Goal: Task Accomplishment & Management: Use online tool/utility

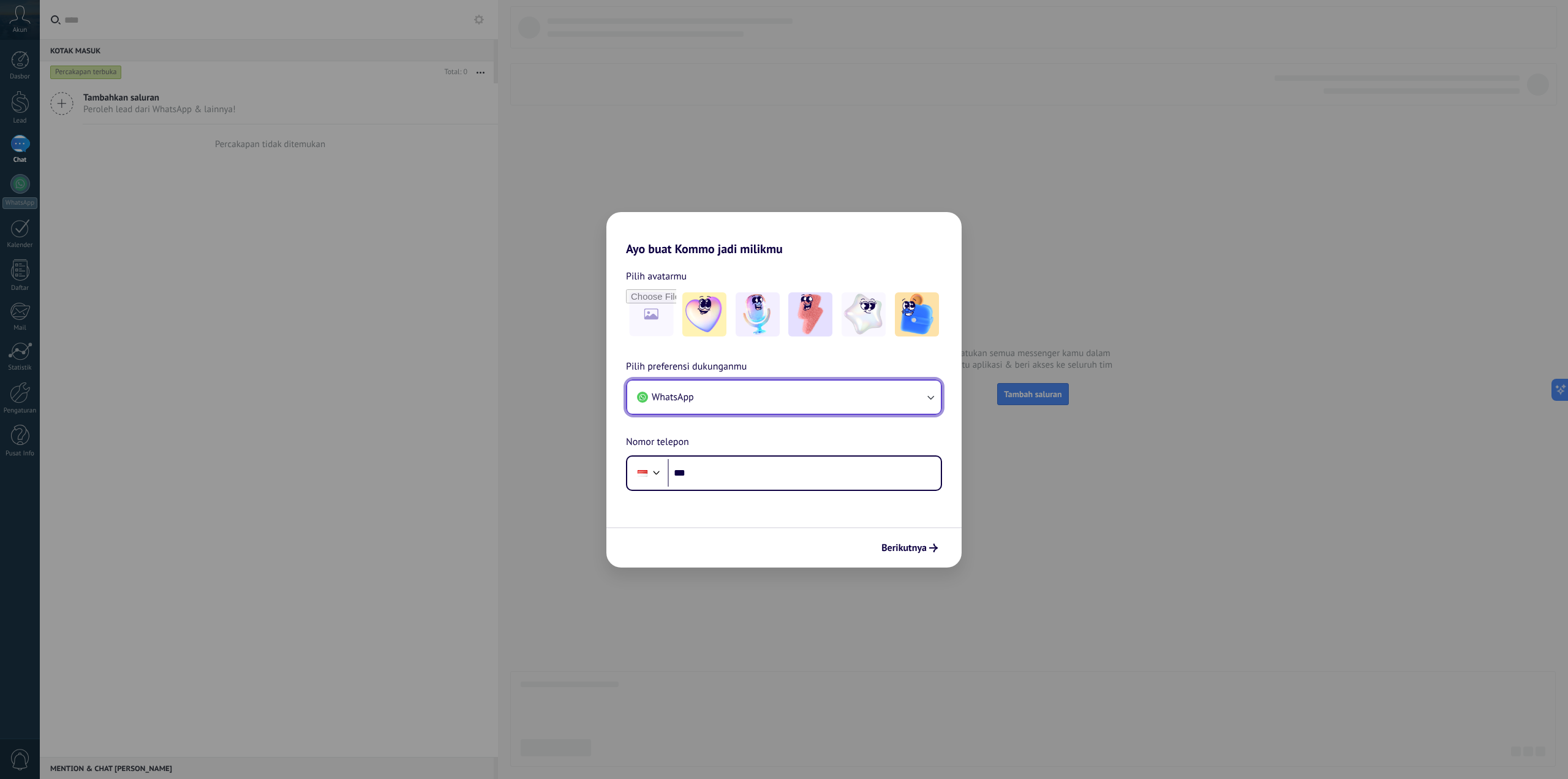
click at [800, 406] on button "WhatsApp" at bounding box center [784, 397] width 313 height 33
click at [782, 453] on li "Chat dukungan dalam aplikasi" at bounding box center [782, 457] width 299 height 28
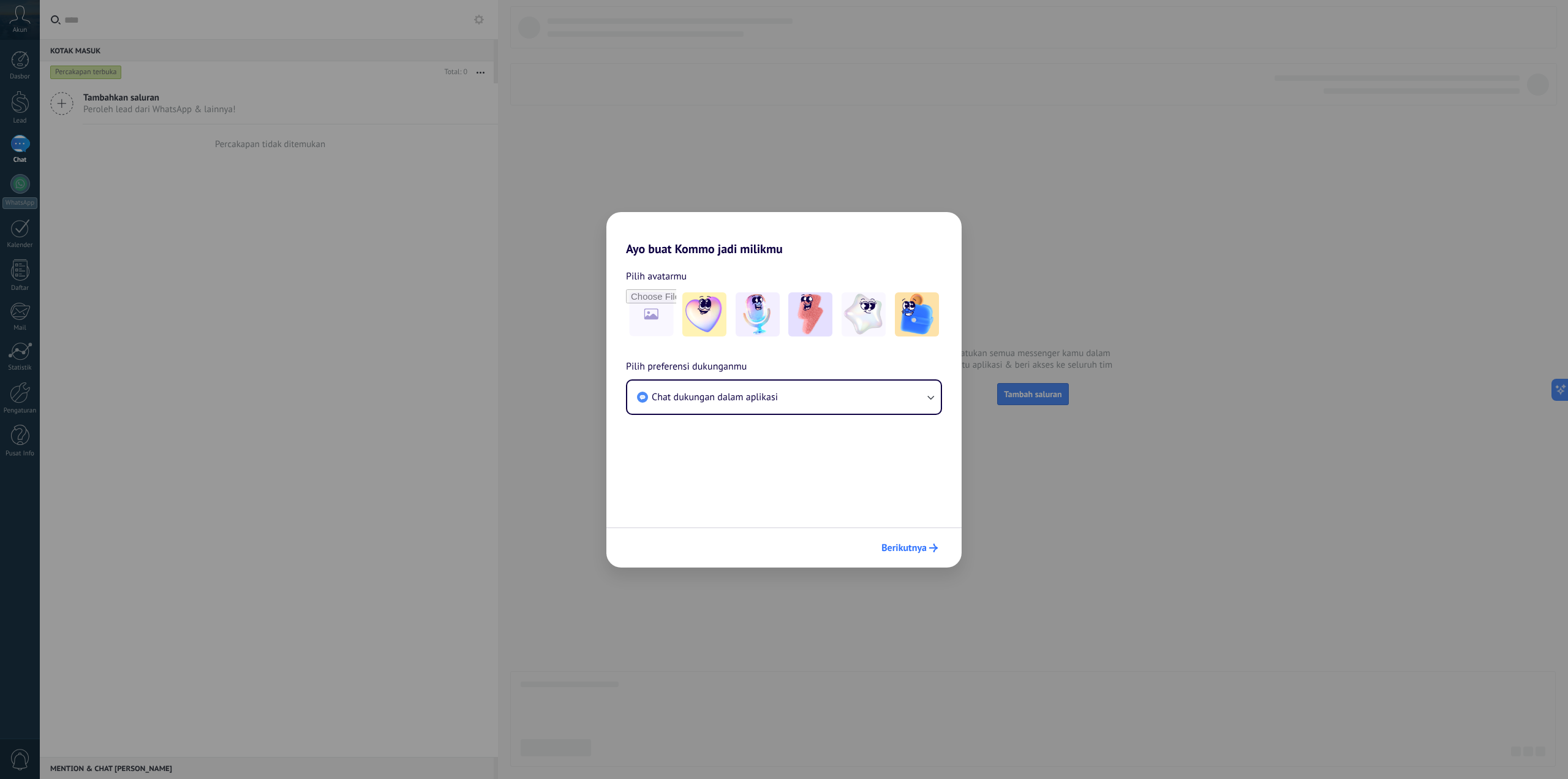
click at [922, 543] on span "Berikutnya" at bounding box center [904, 548] width 45 height 9
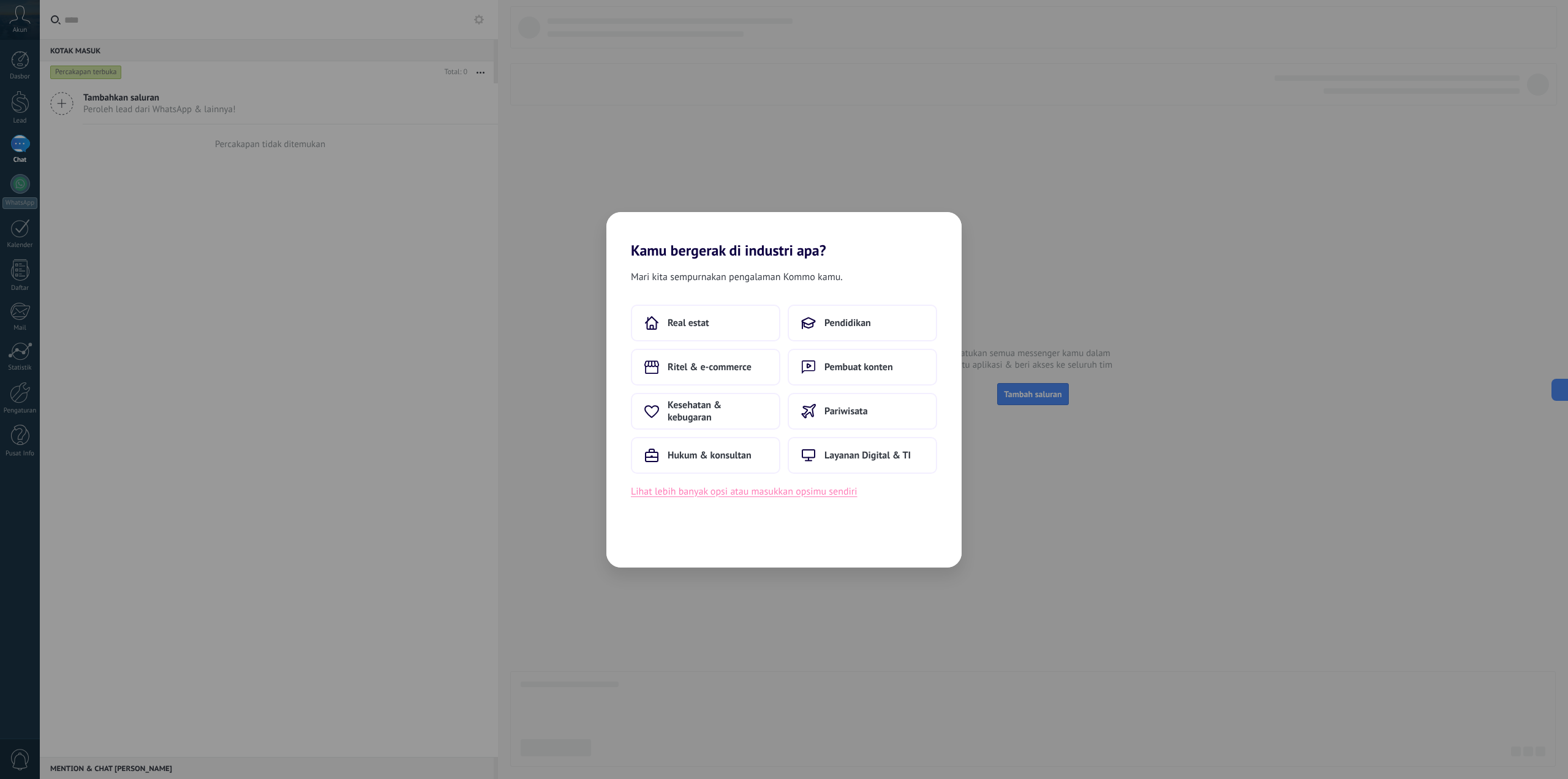
click at [773, 493] on button "Lihat lebih banyak opsi atau masukkan opsimu sendiri" at bounding box center [744, 491] width 227 height 16
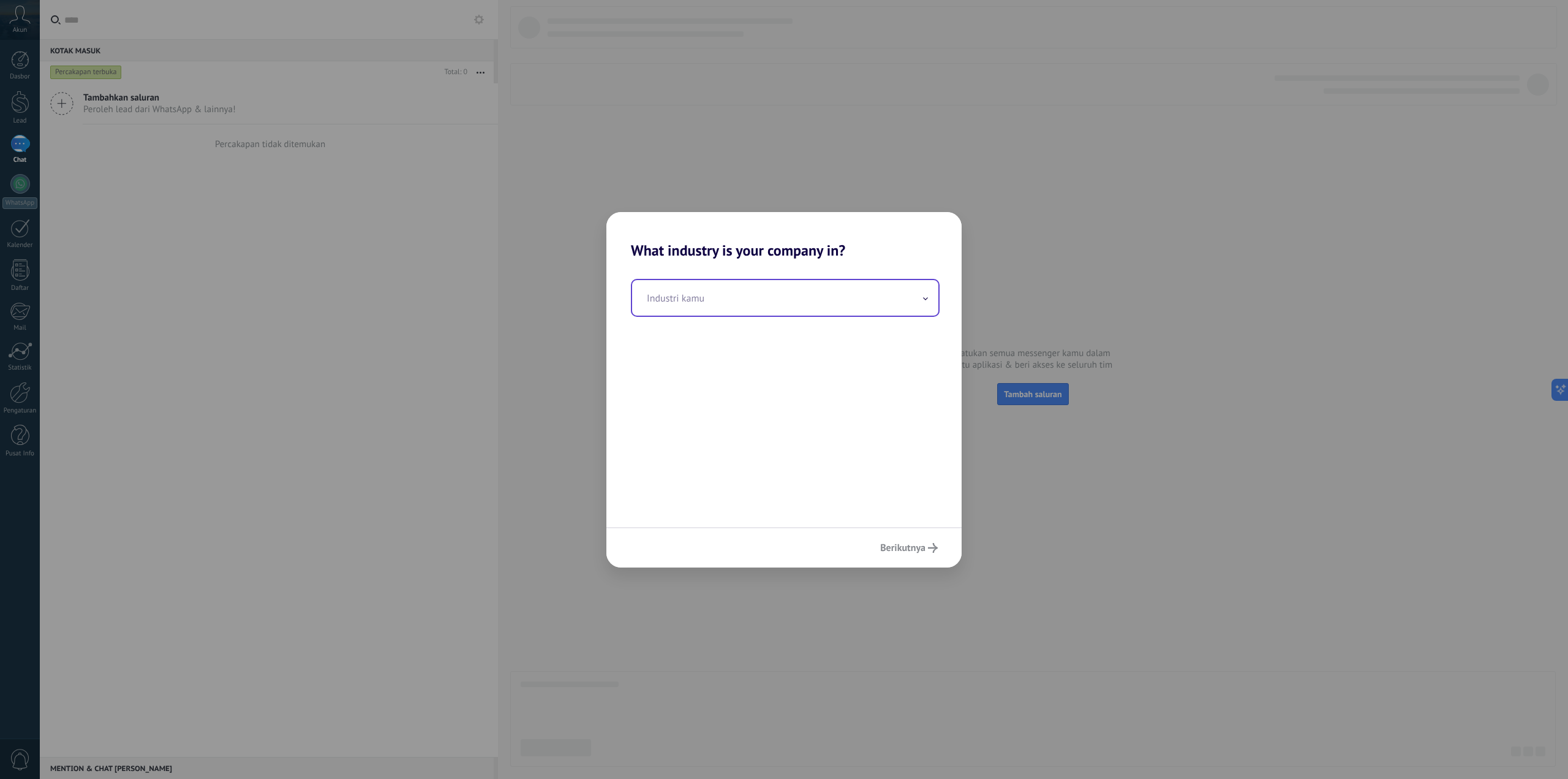
click at [782, 305] on input "text" at bounding box center [786, 298] width 307 height 36
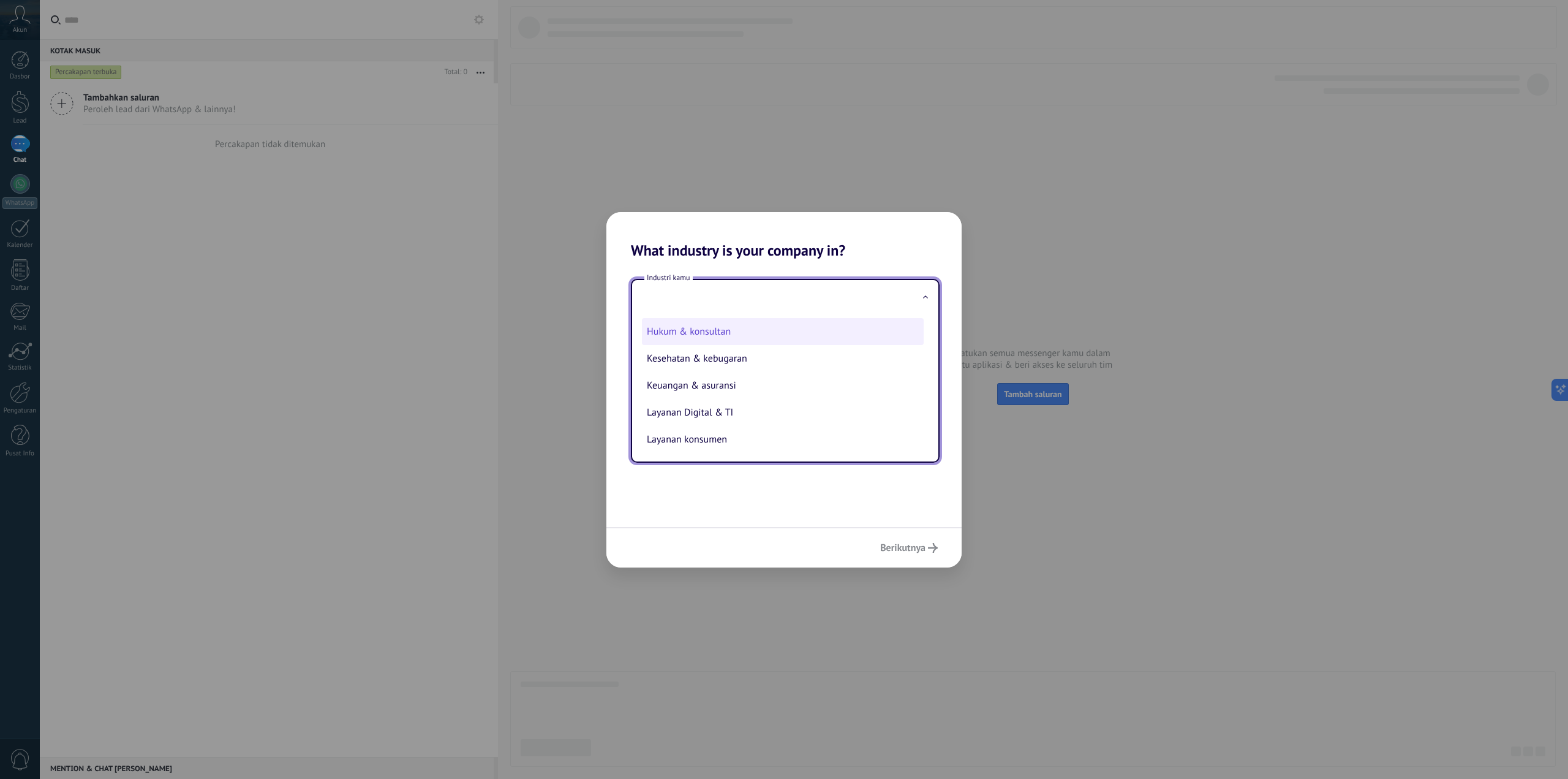
click at [767, 331] on li "Hukum & konsultan" at bounding box center [783, 331] width 282 height 27
type input "**********"
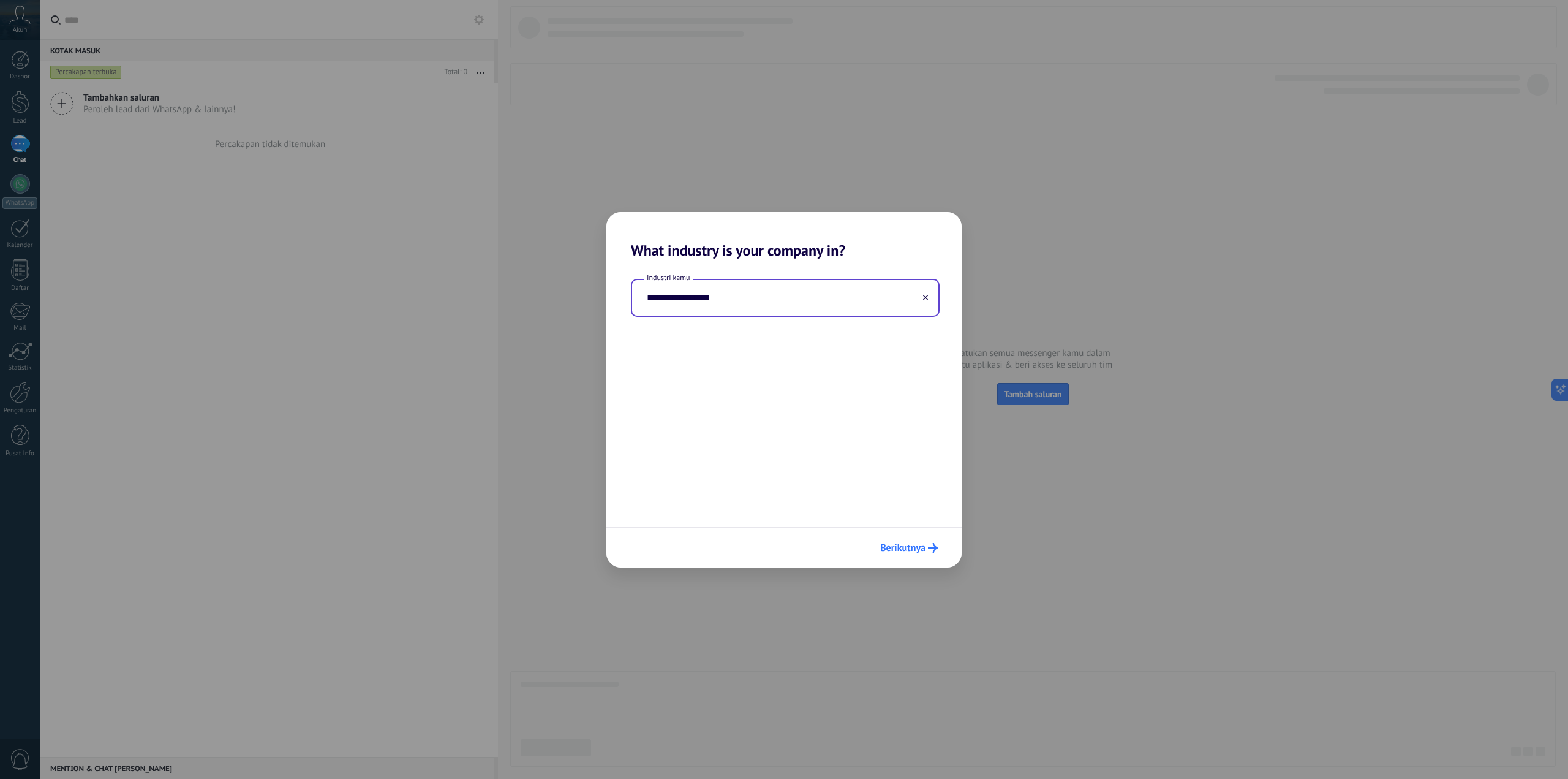
click at [895, 541] on button "Berikutnya" at bounding box center [909, 548] width 69 height 21
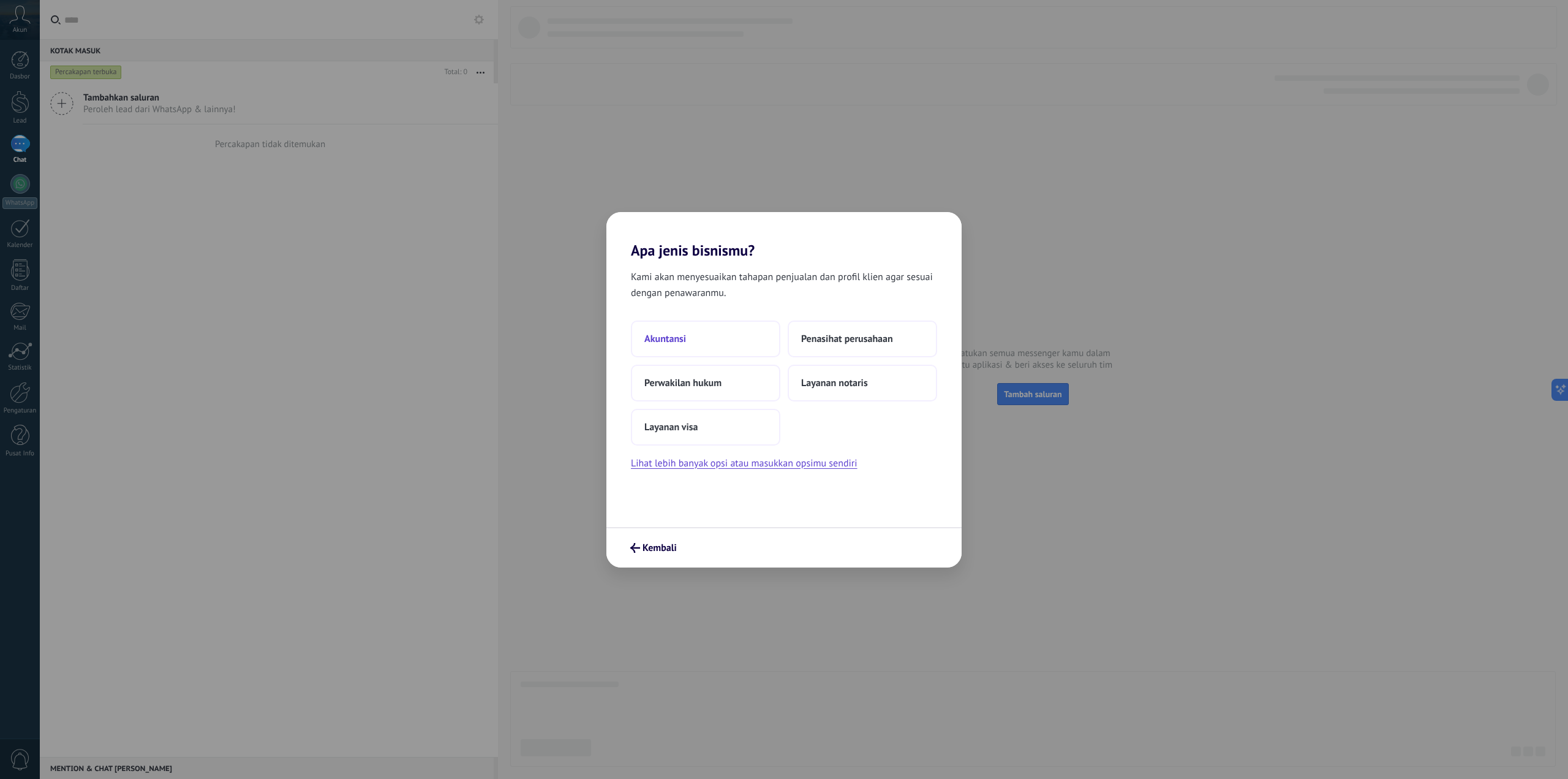
click at [738, 343] on button "Akuntansi" at bounding box center [706, 339] width 150 height 37
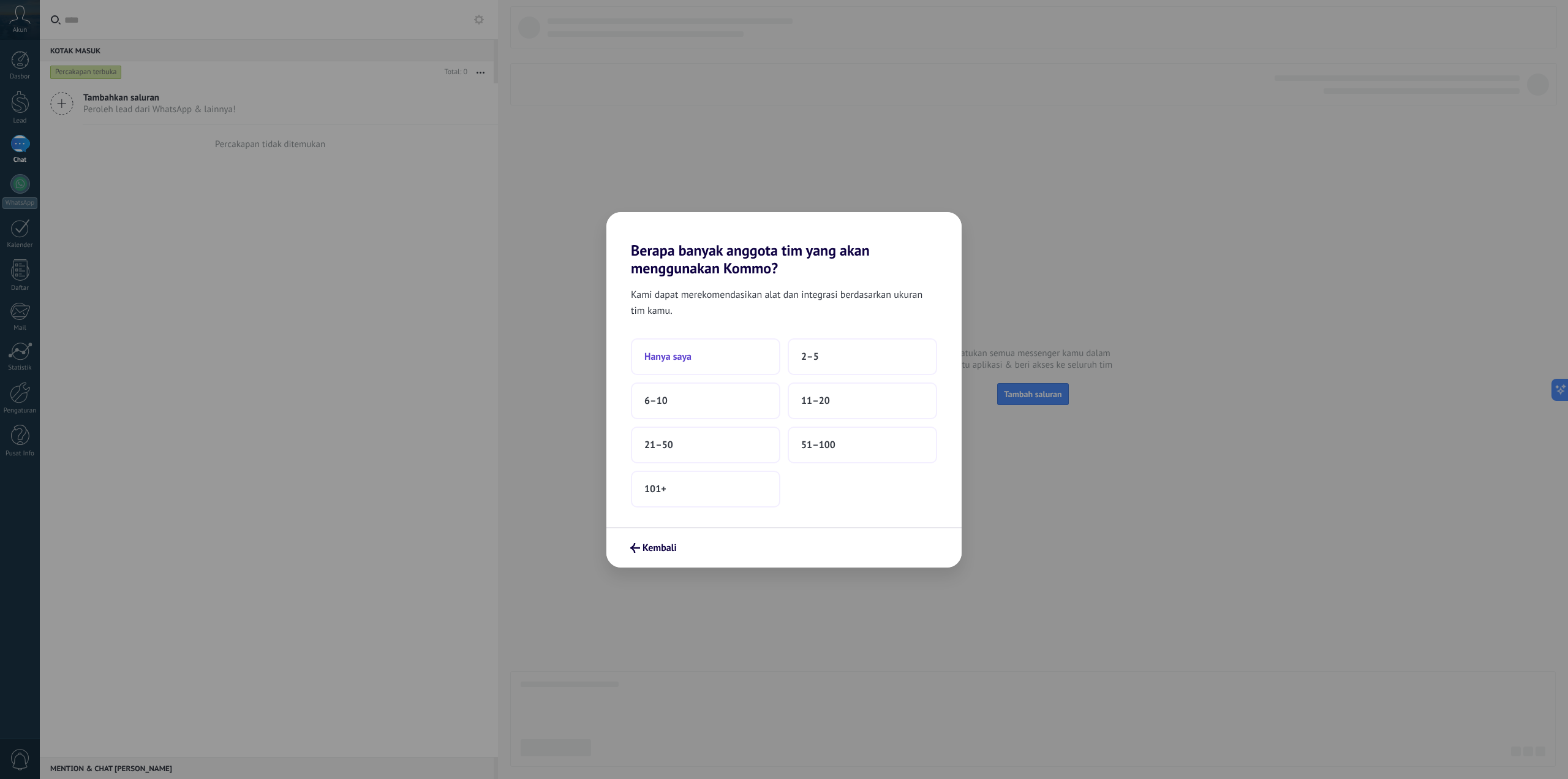
click at [709, 354] on button "Hanya saya" at bounding box center [706, 356] width 150 height 37
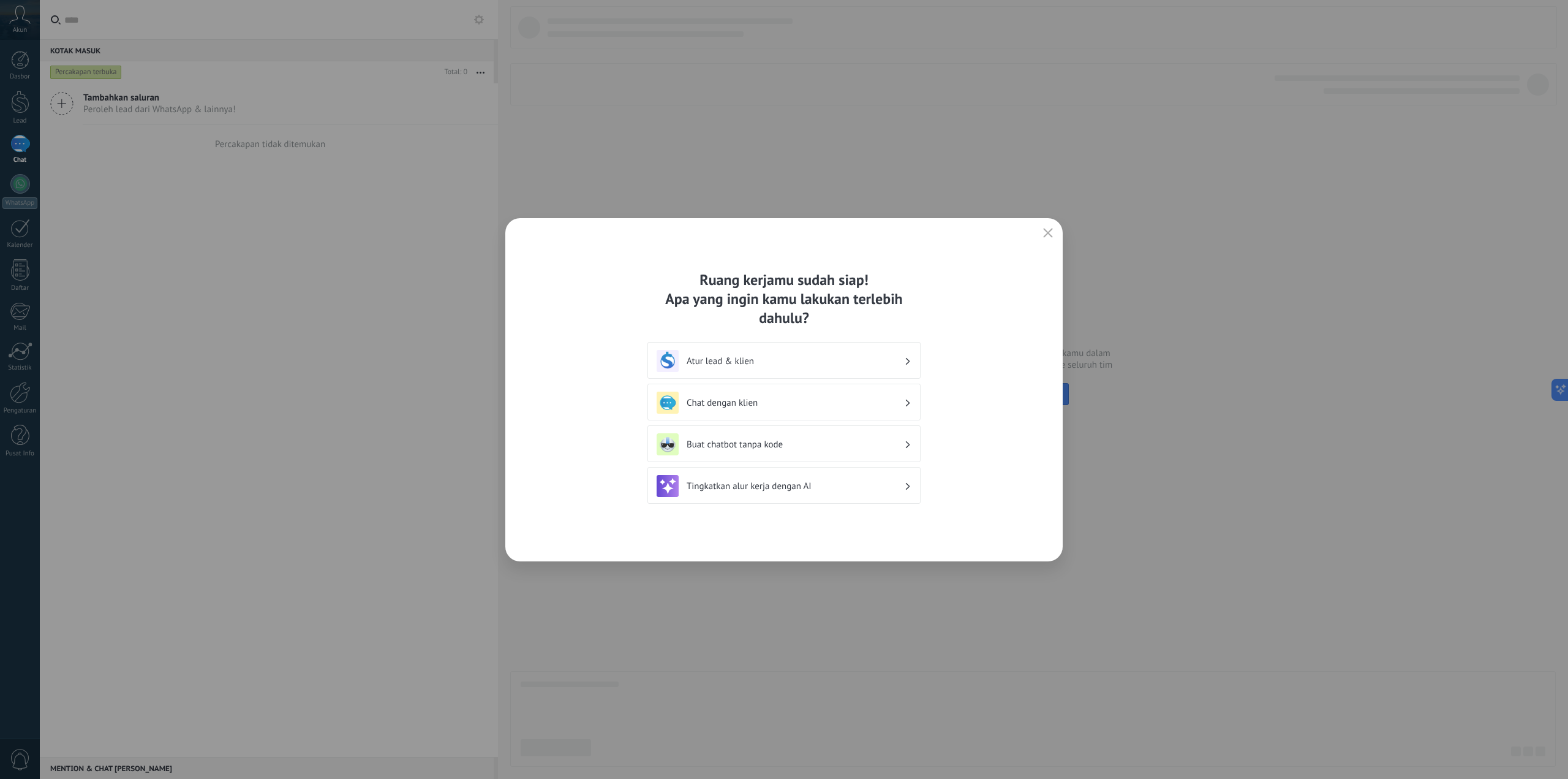
click at [1057, 225] on div "Ruang kerjamu sudah siap! Apa yang ingin kamu lakukan terlebih dahulu? Atur lea…" at bounding box center [784, 390] width 557 height 343
click at [1046, 230] on icon "button" at bounding box center [1048, 233] width 10 height 10
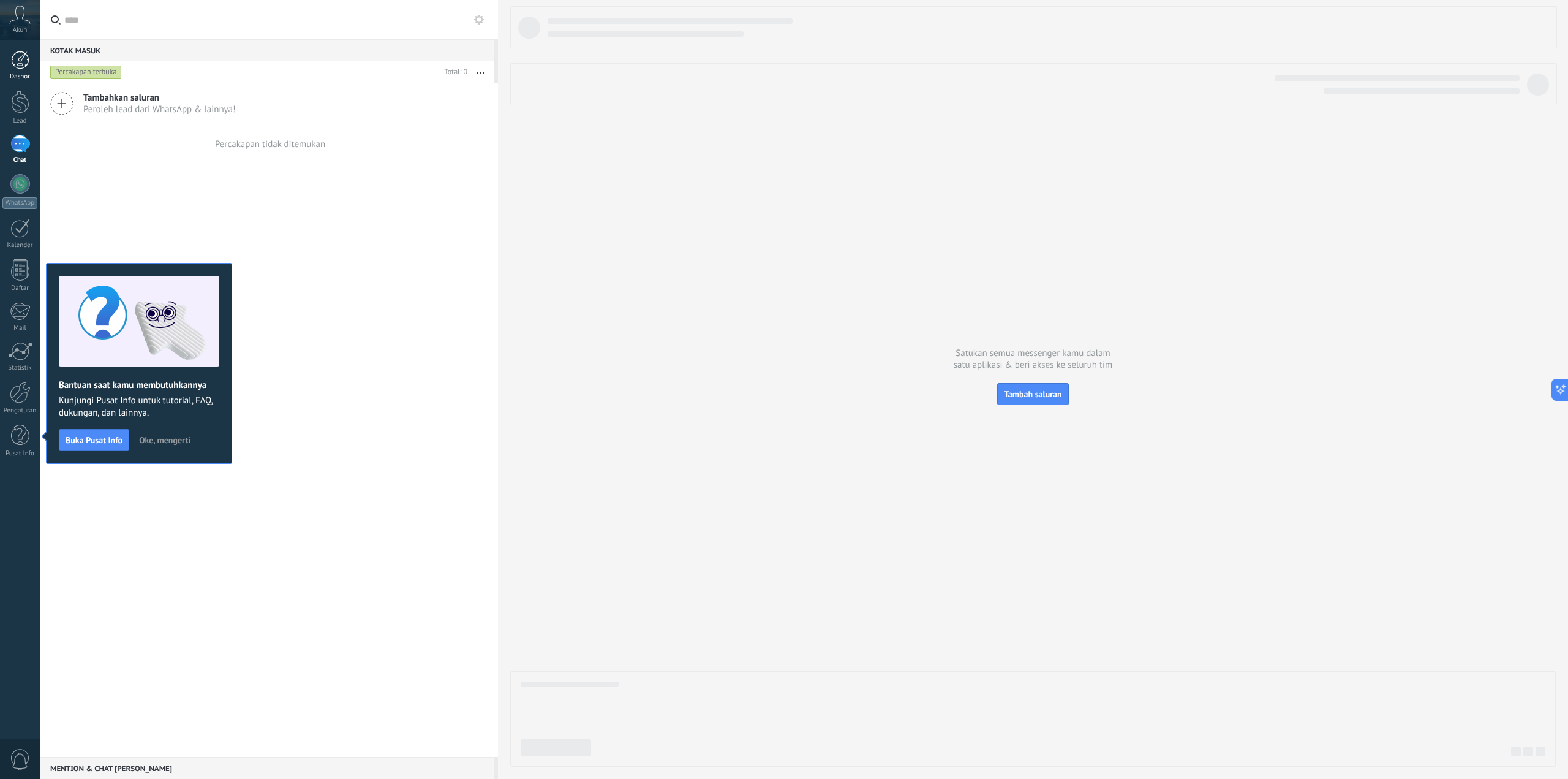
click at [30, 77] on div "Dasbor" at bounding box center [20, 77] width 36 height 8
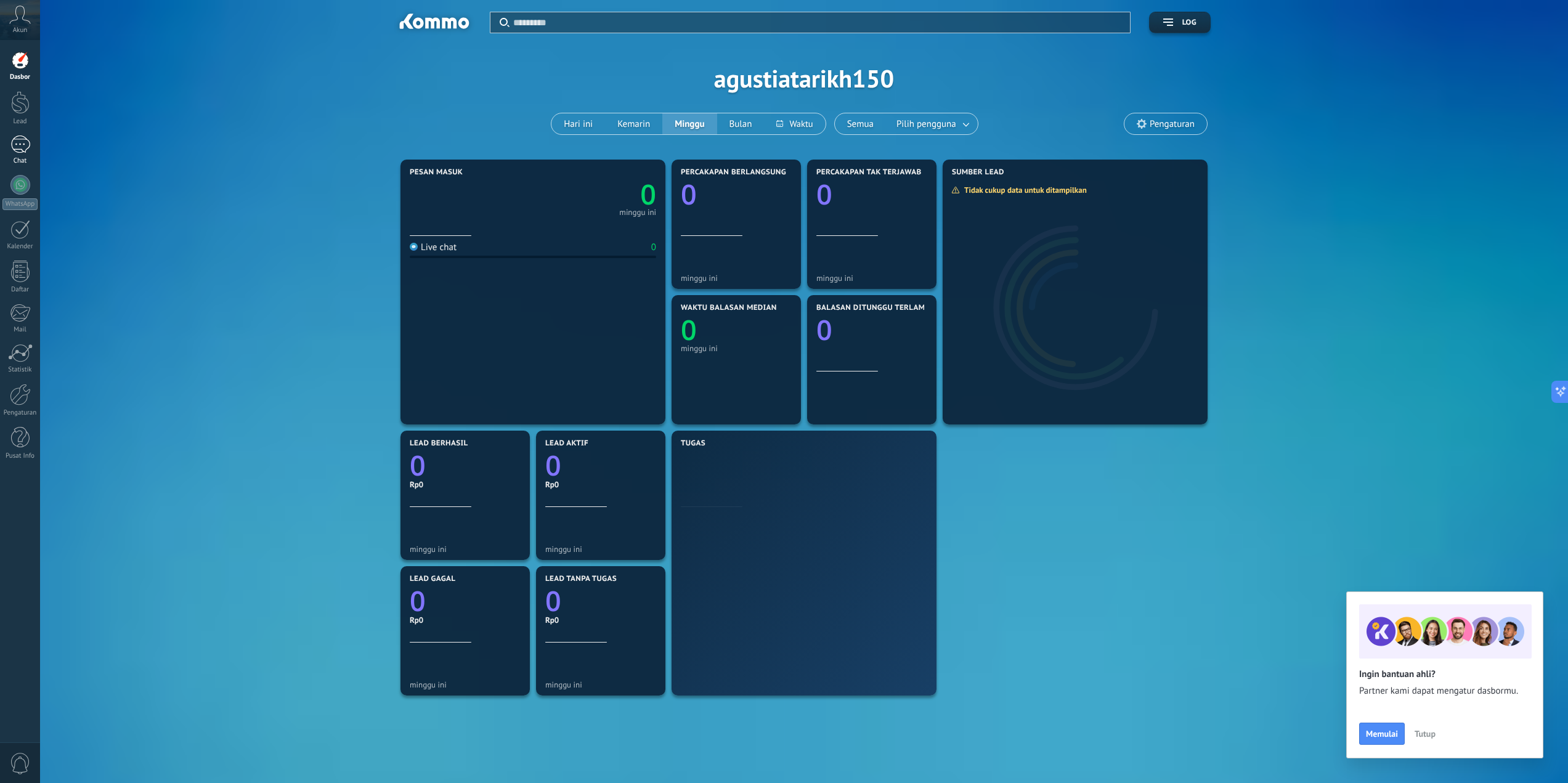
click at [28, 155] on link "Chat" at bounding box center [20, 150] width 40 height 30
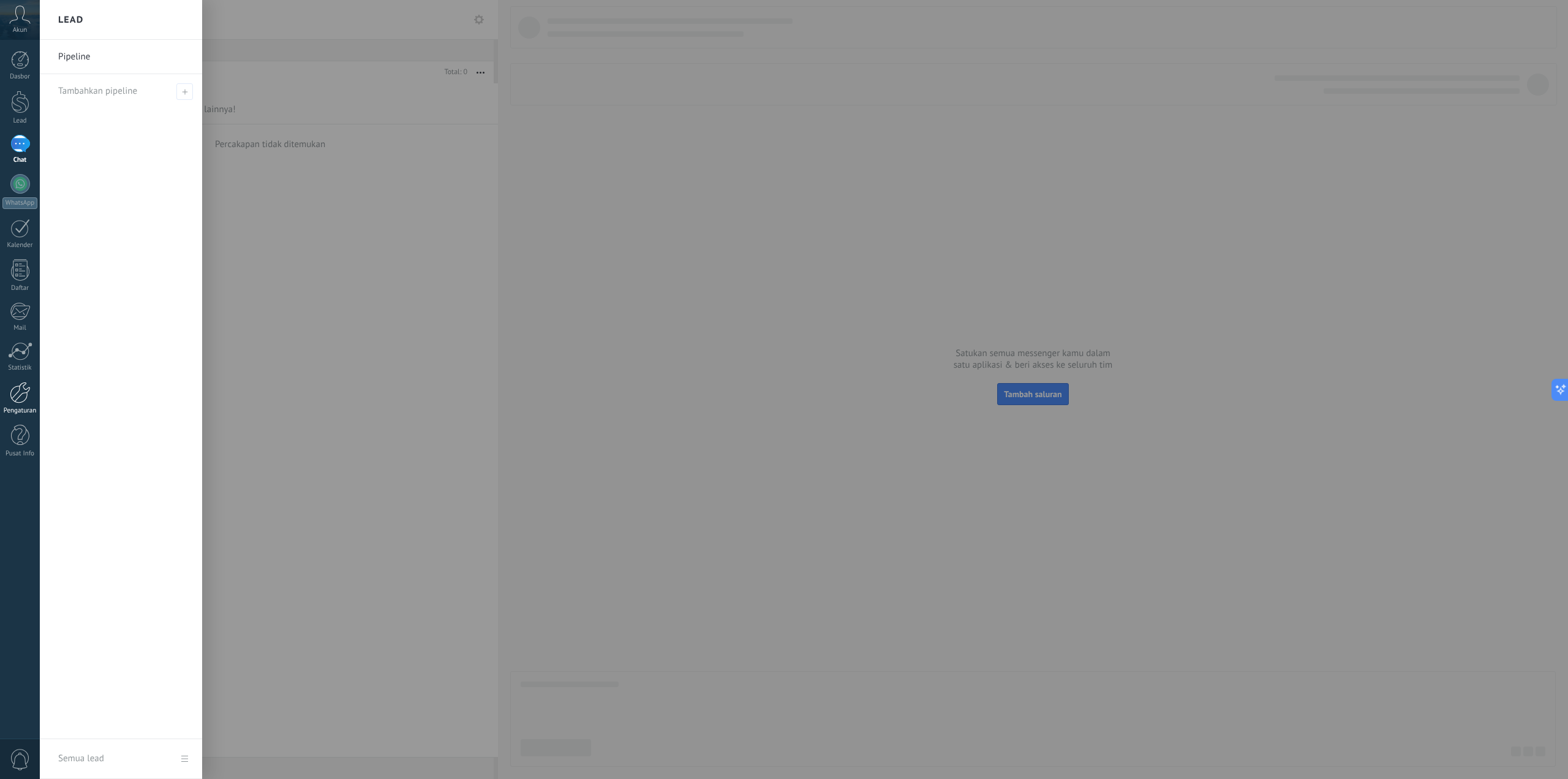
click at [20, 404] on link "Pengaturan" at bounding box center [20, 398] width 40 height 33
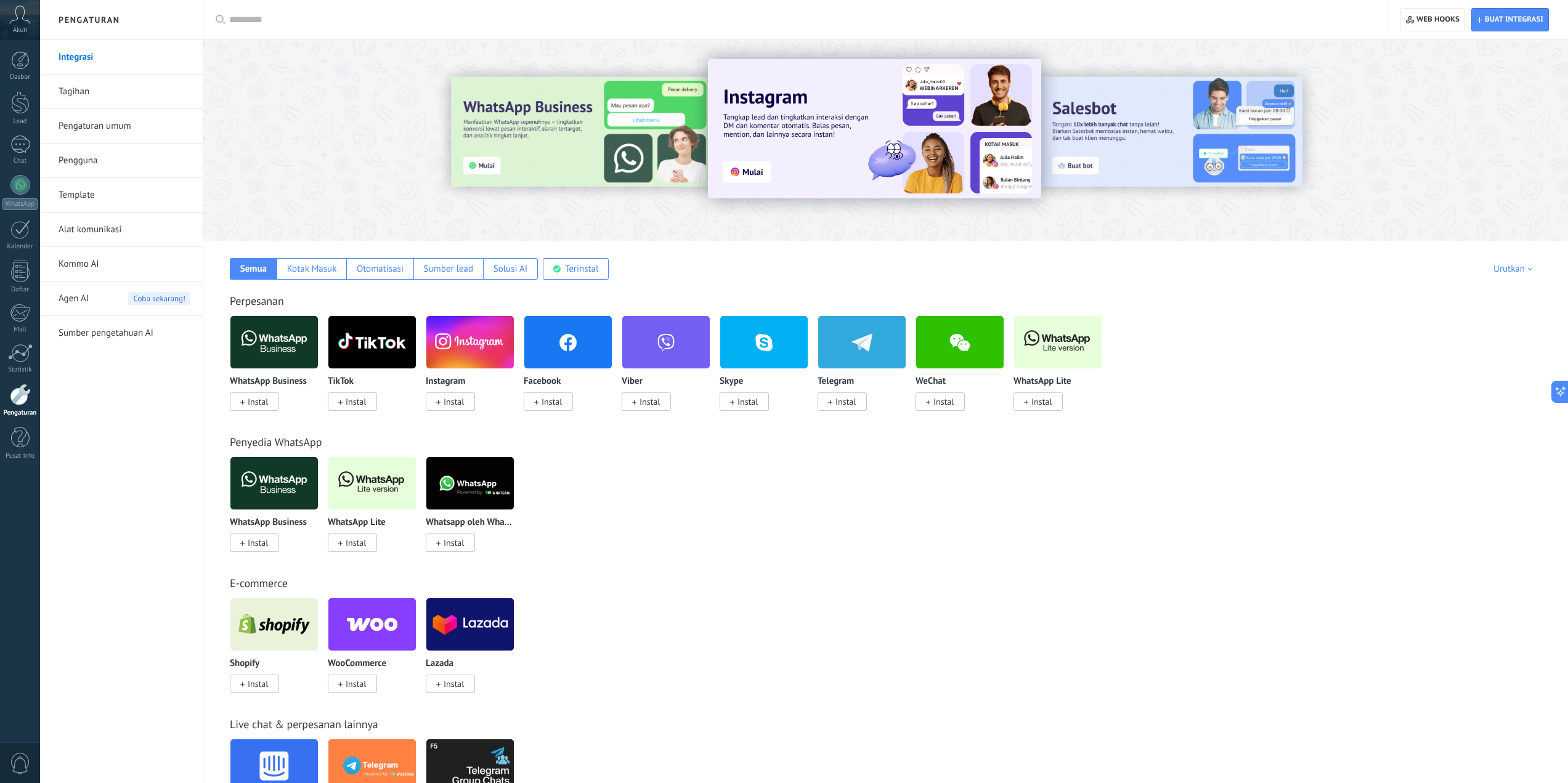
click at [104, 99] on link "Tagihan" at bounding box center [125, 92] width 132 height 35
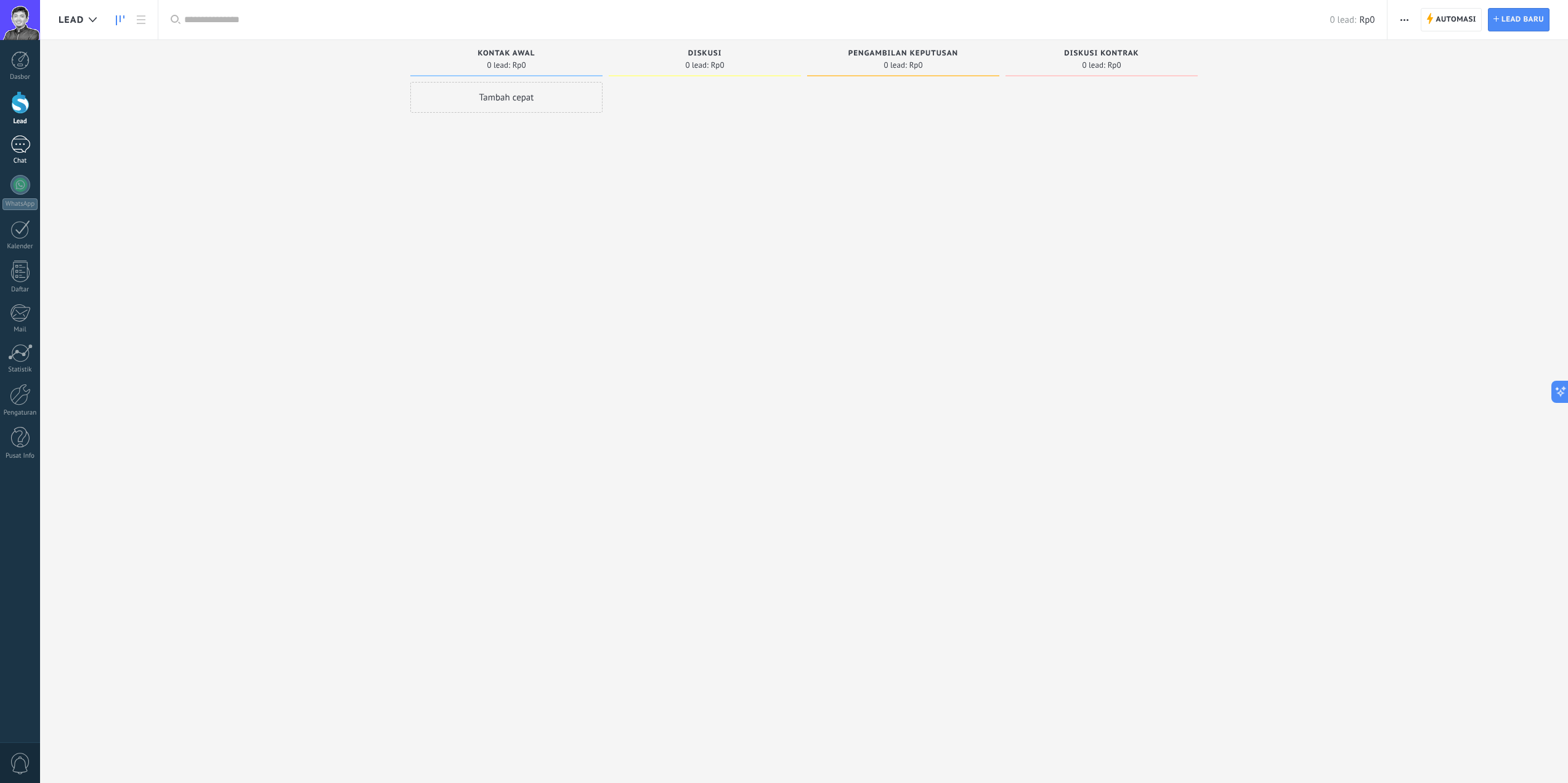
click at [32, 153] on link "Chat" at bounding box center [20, 150] width 40 height 30
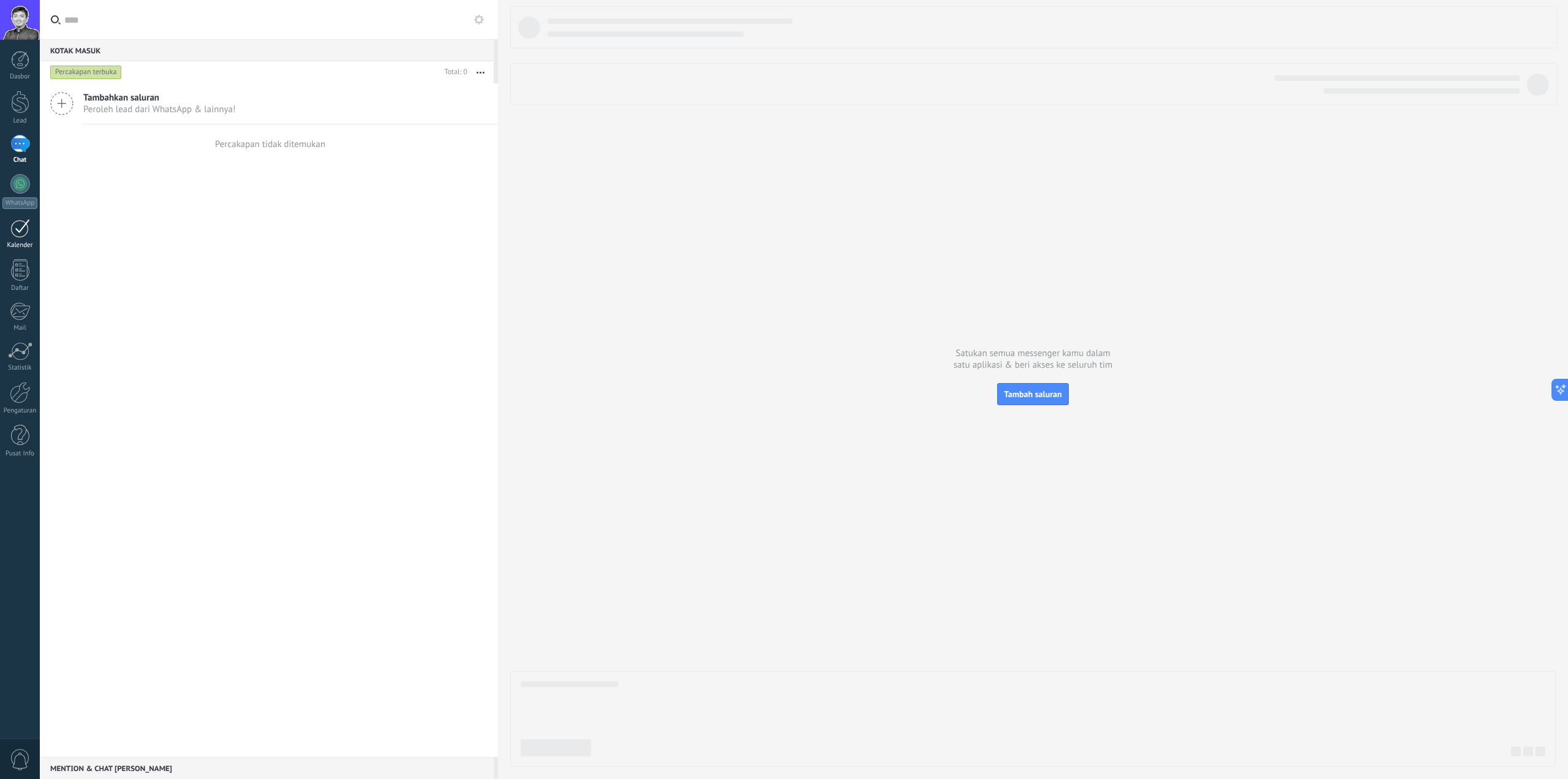
click at [31, 241] on link "Kalender" at bounding box center [20, 234] width 40 height 31
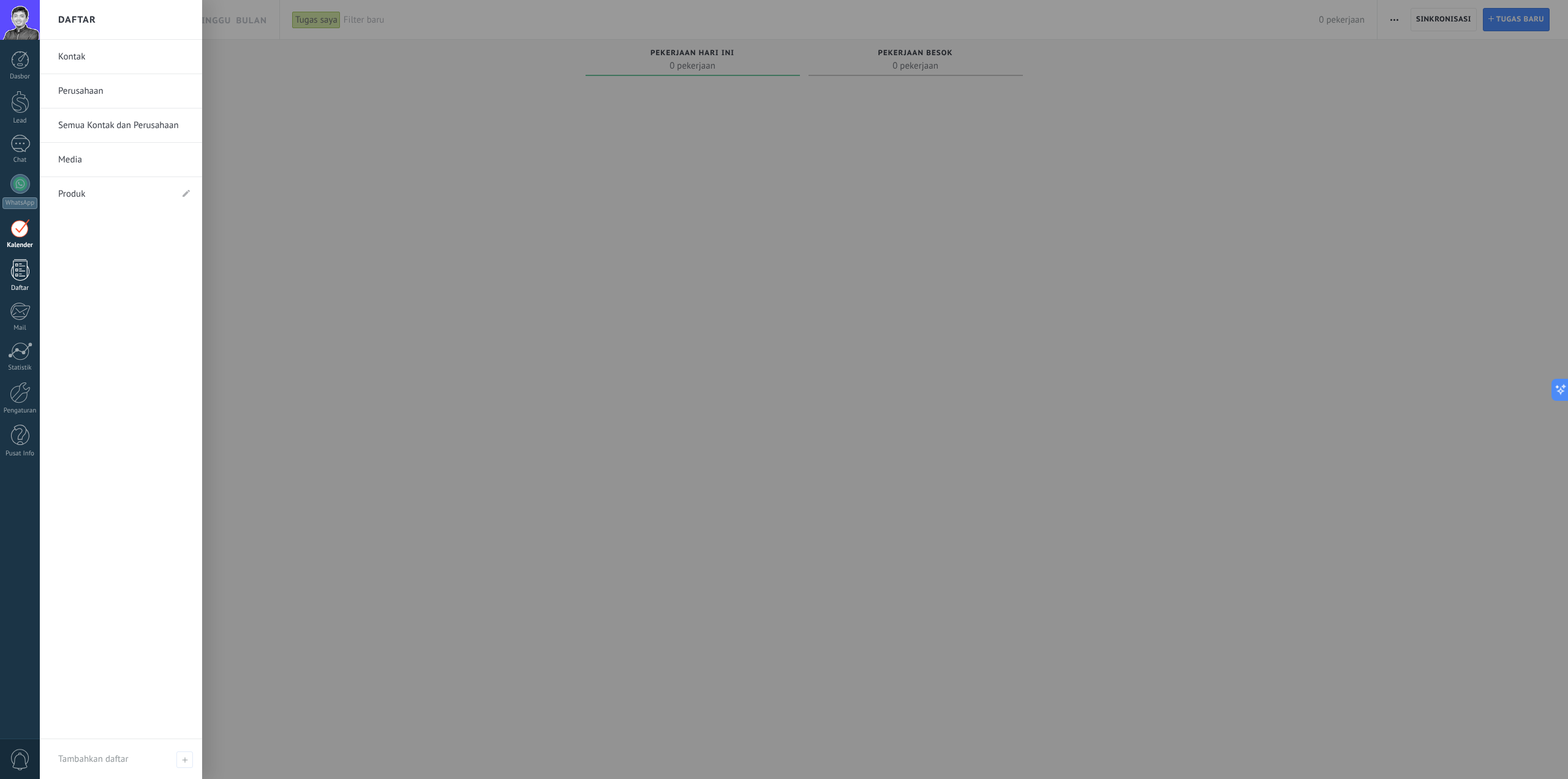
click at [22, 280] on div at bounding box center [20, 270] width 18 height 21
click at [21, 390] on div at bounding box center [20, 392] width 21 height 21
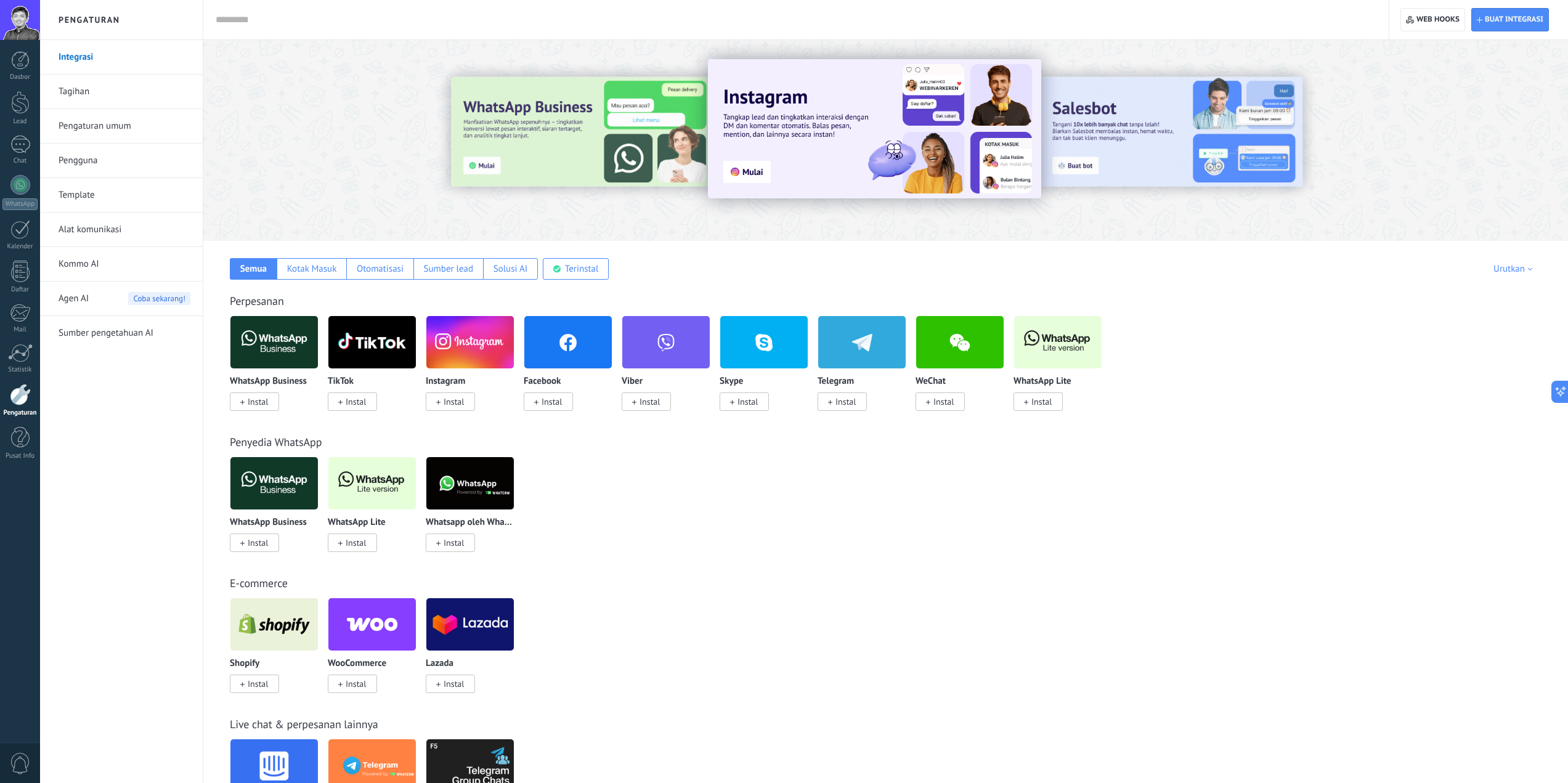
click at [18, 757] on span "0" at bounding box center [20, 763] width 21 height 22
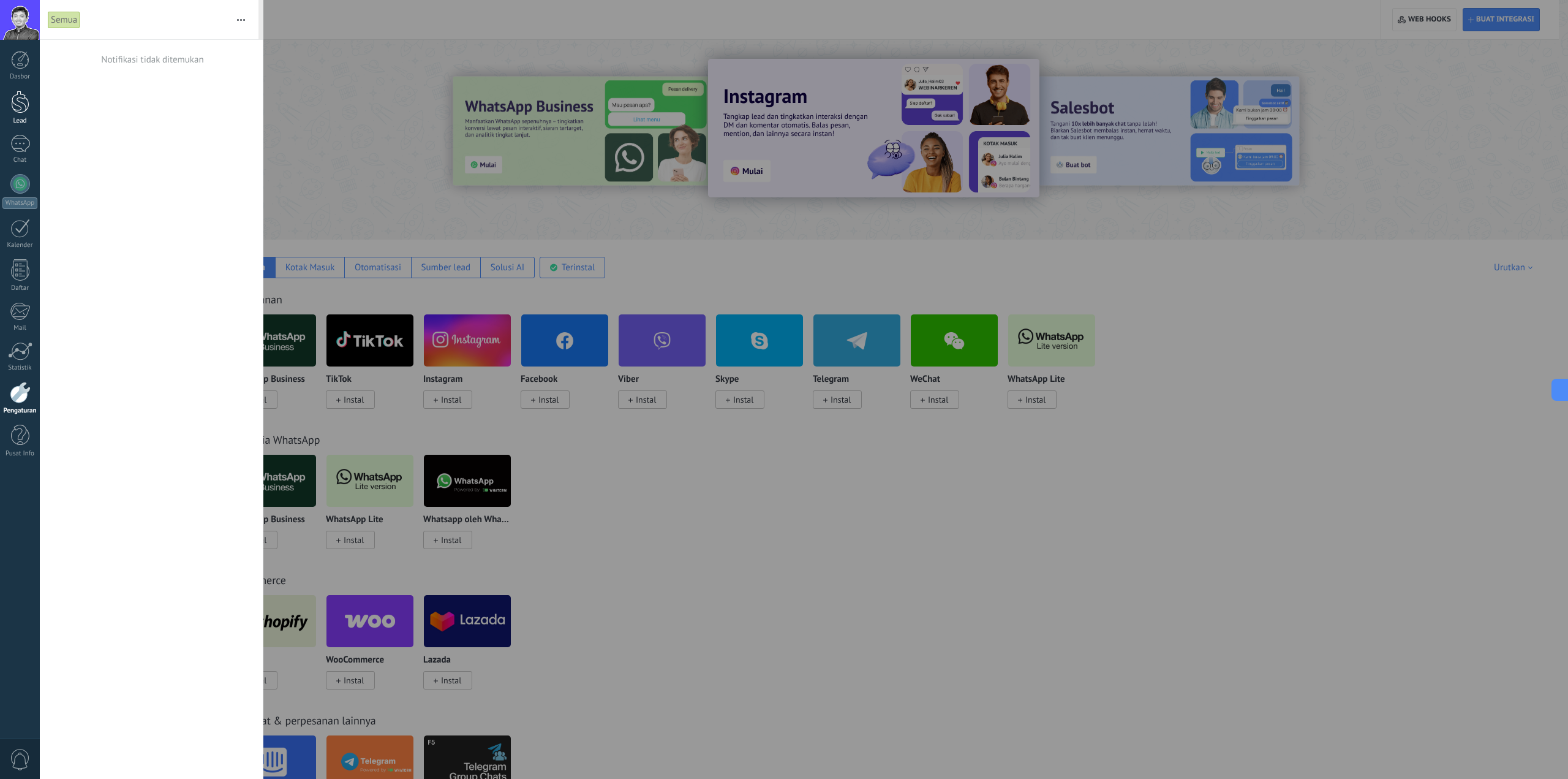
click at [23, 109] on div at bounding box center [20, 102] width 18 height 23
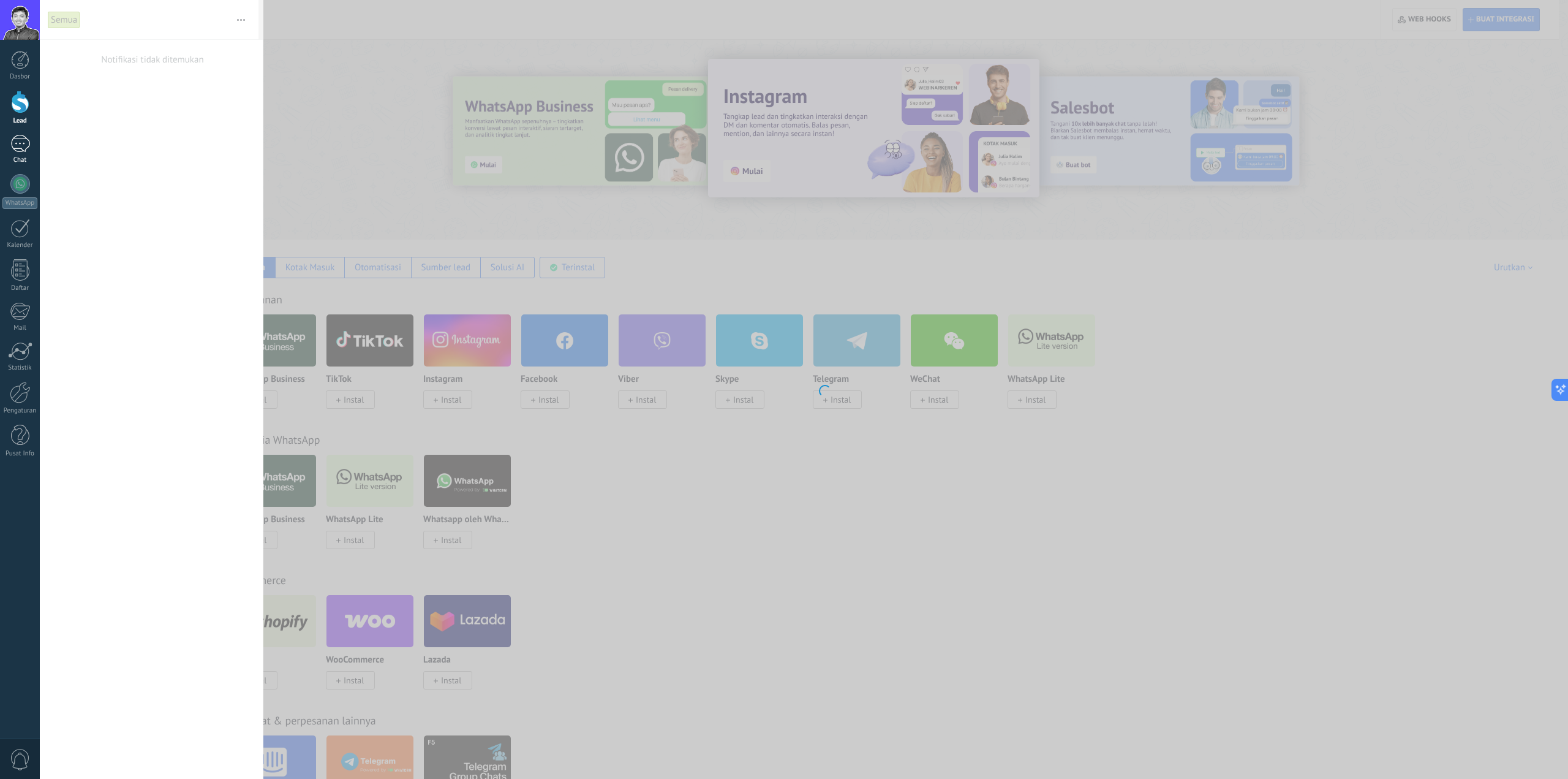
click at [30, 148] on link "Chat" at bounding box center [20, 150] width 40 height 29
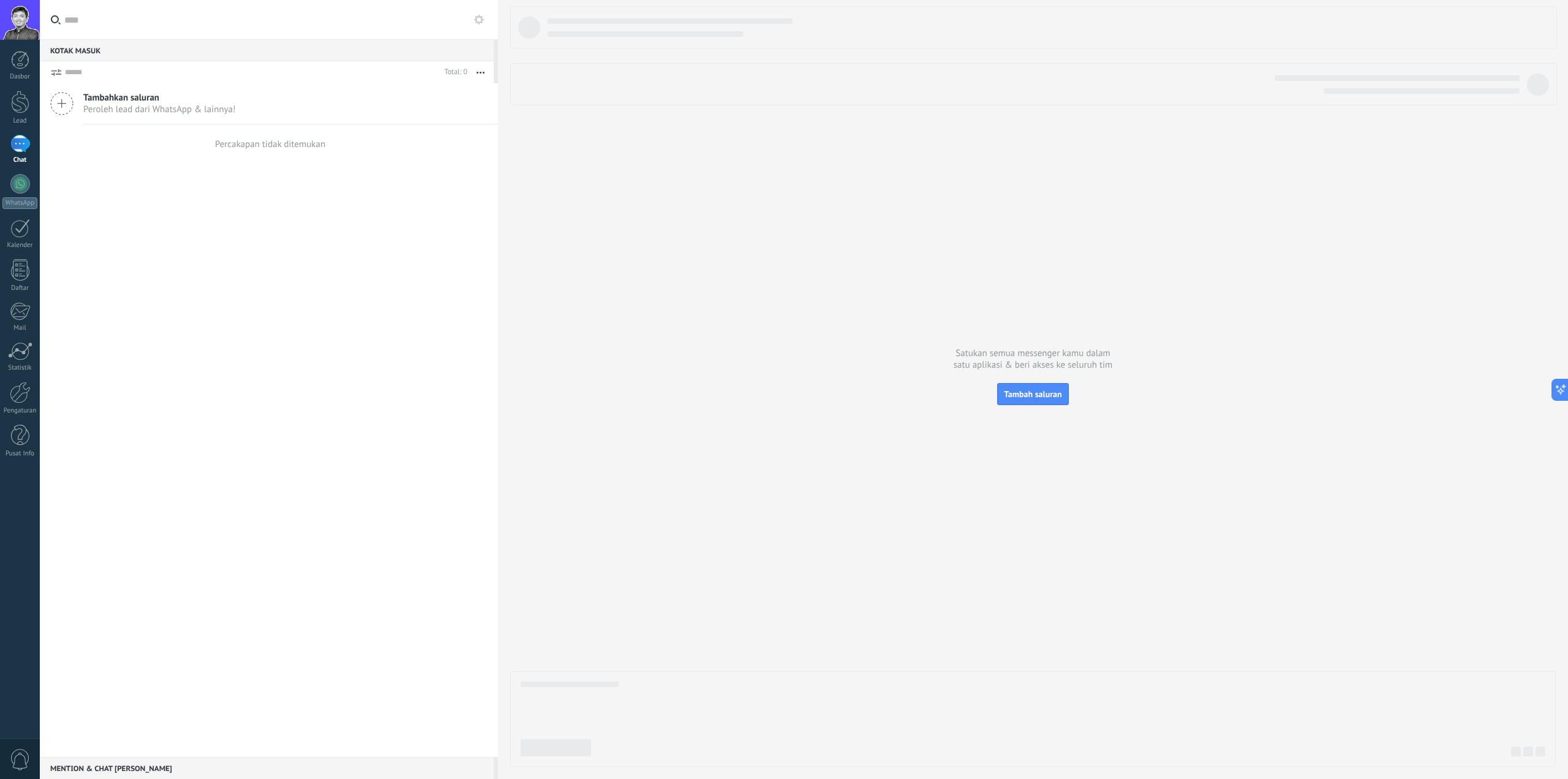
click at [482, 21] on use at bounding box center [479, 20] width 10 height 10
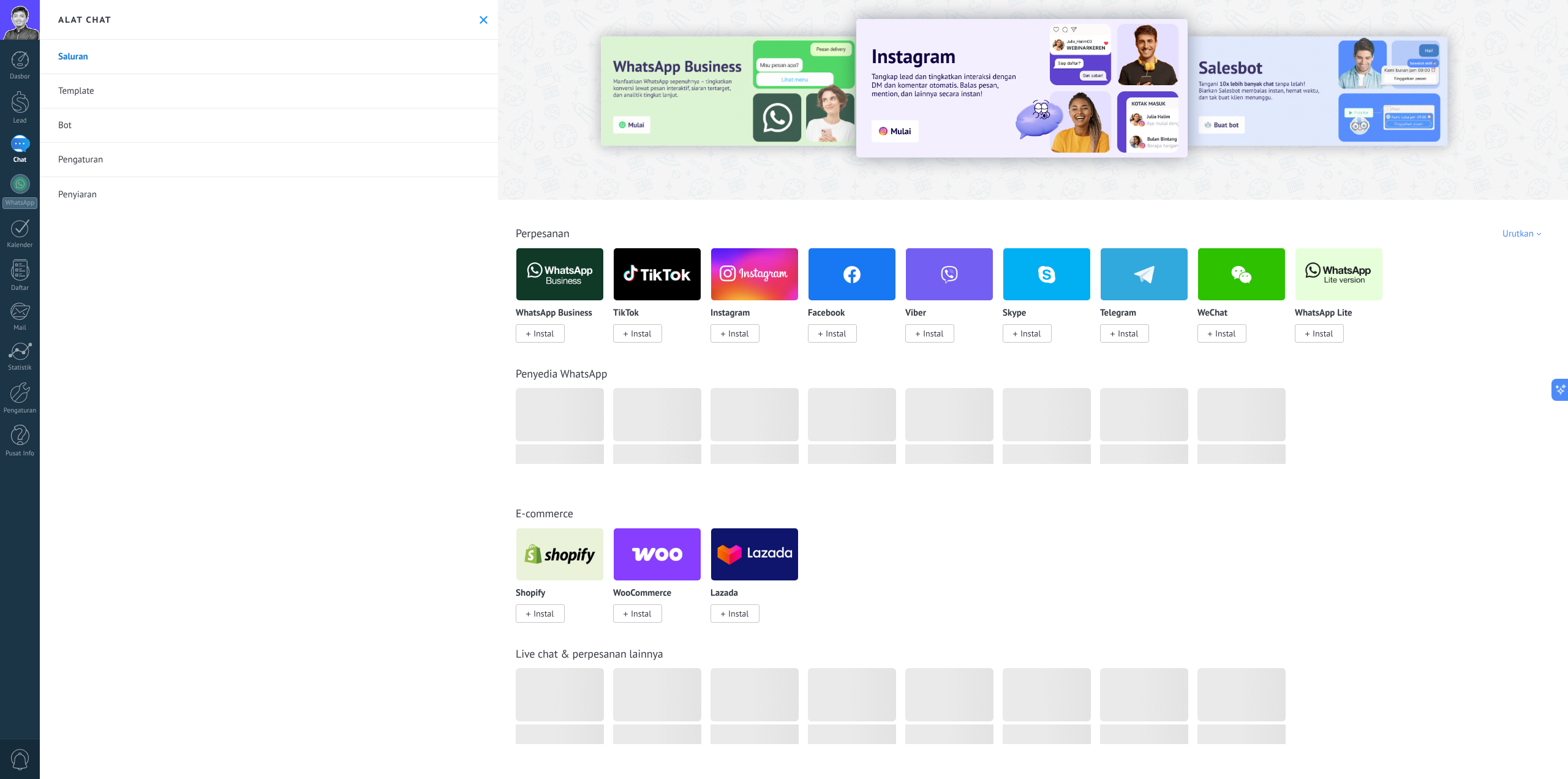
click at [57, 122] on link "Bot" at bounding box center [269, 126] width 458 height 34
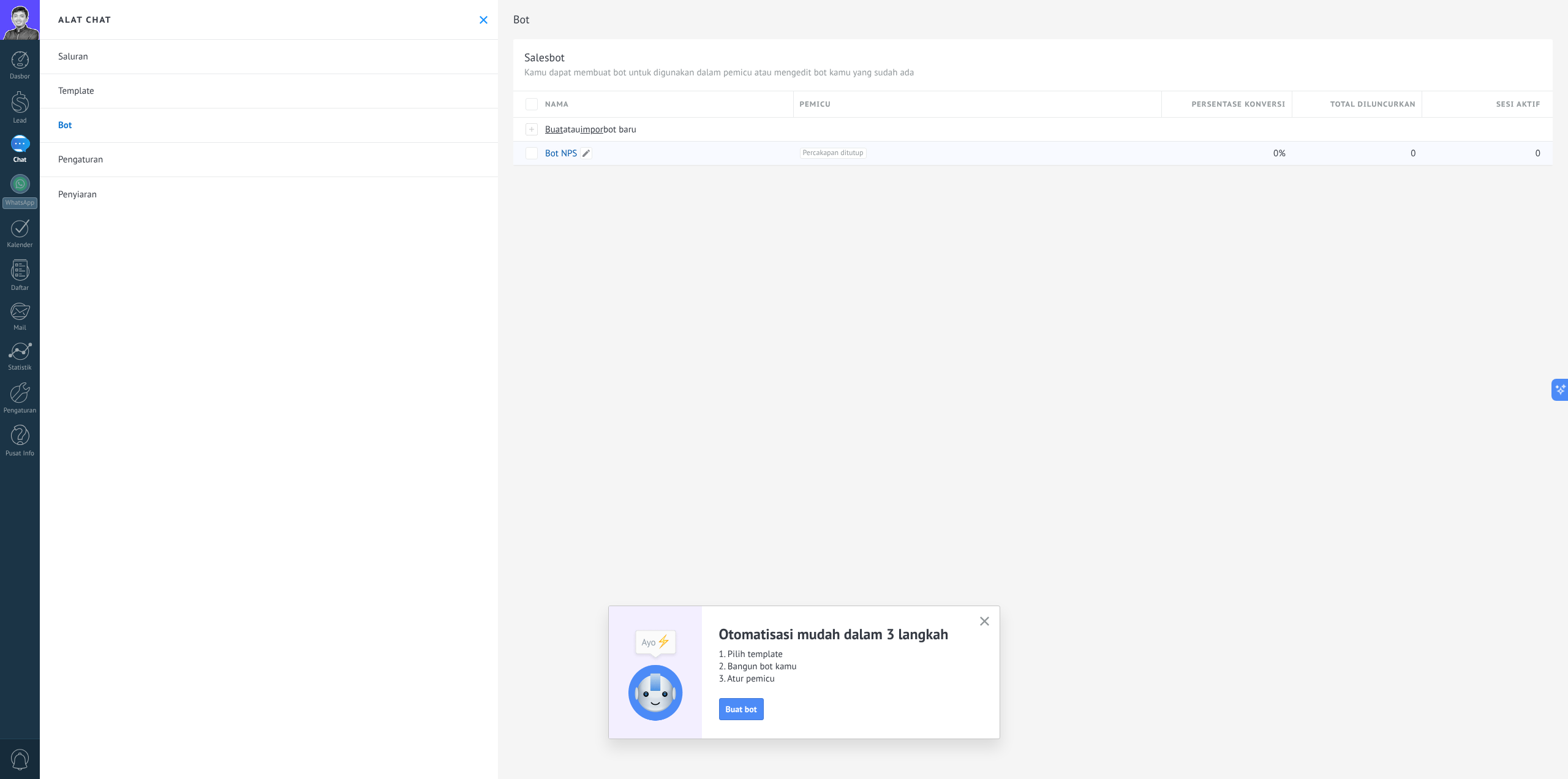
click at [555, 158] on link "Bot NPS" at bounding box center [561, 153] width 32 height 12
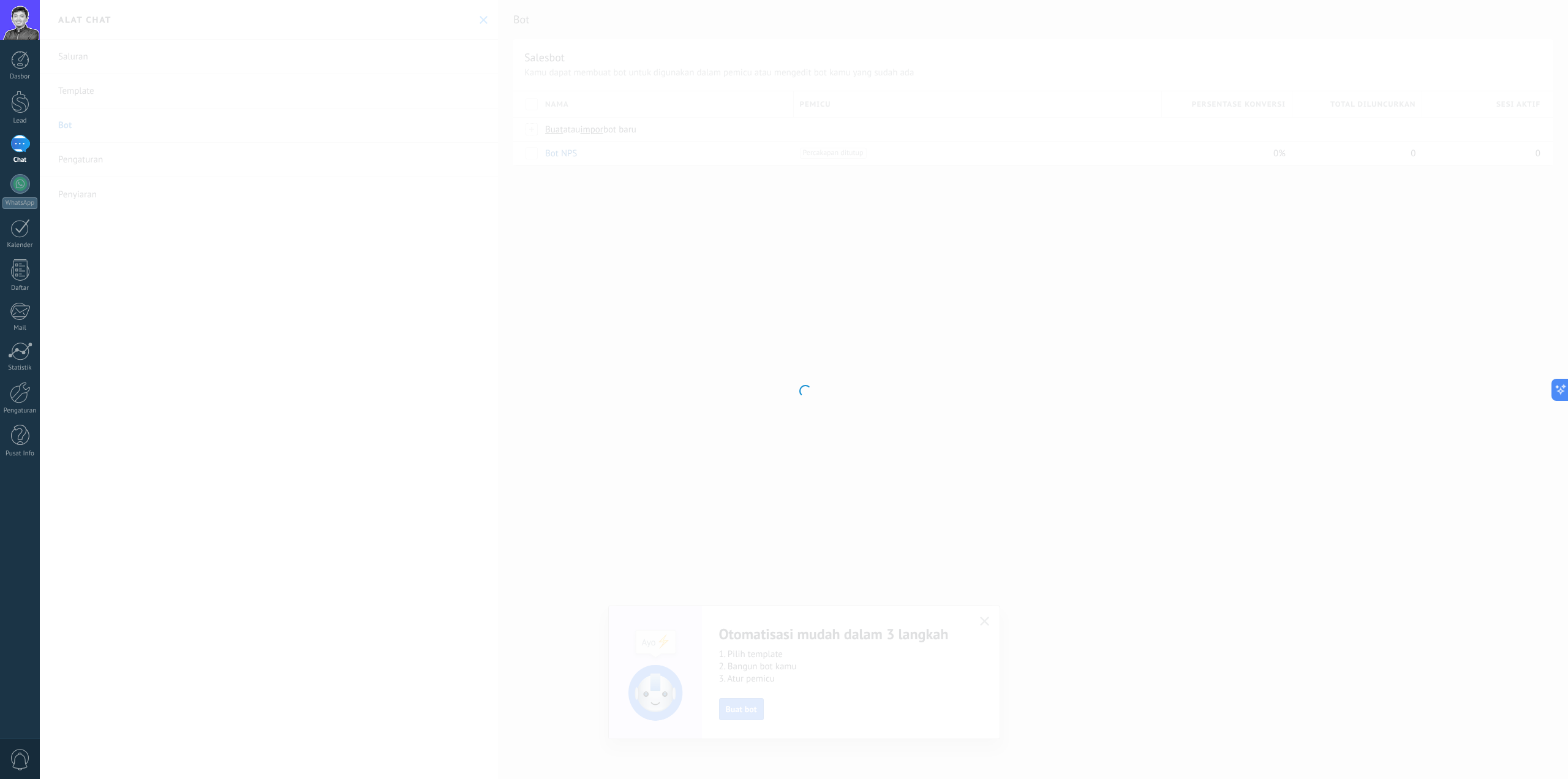
type input "*******"
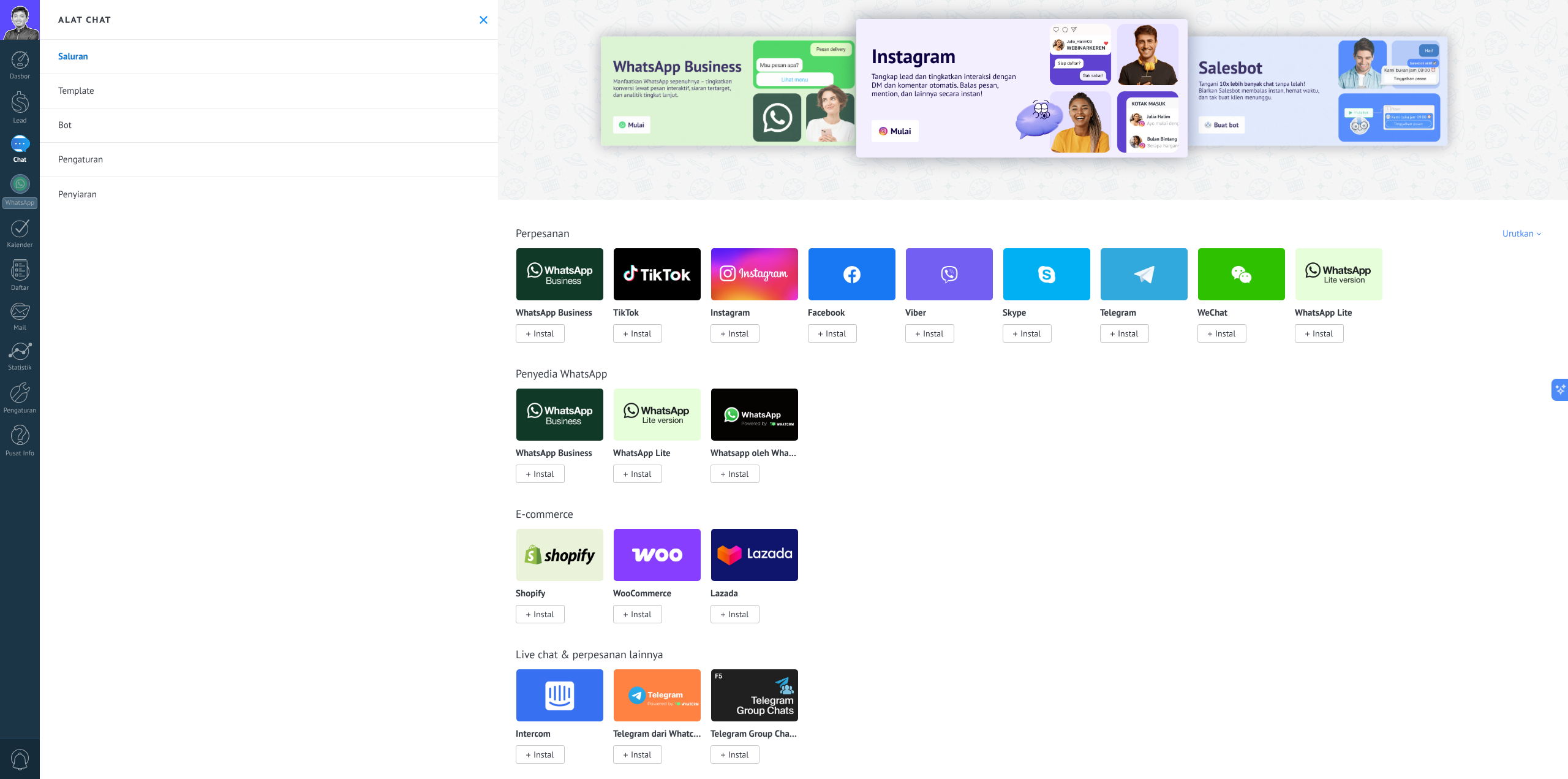
click at [134, 124] on link "Bot" at bounding box center [269, 126] width 458 height 34
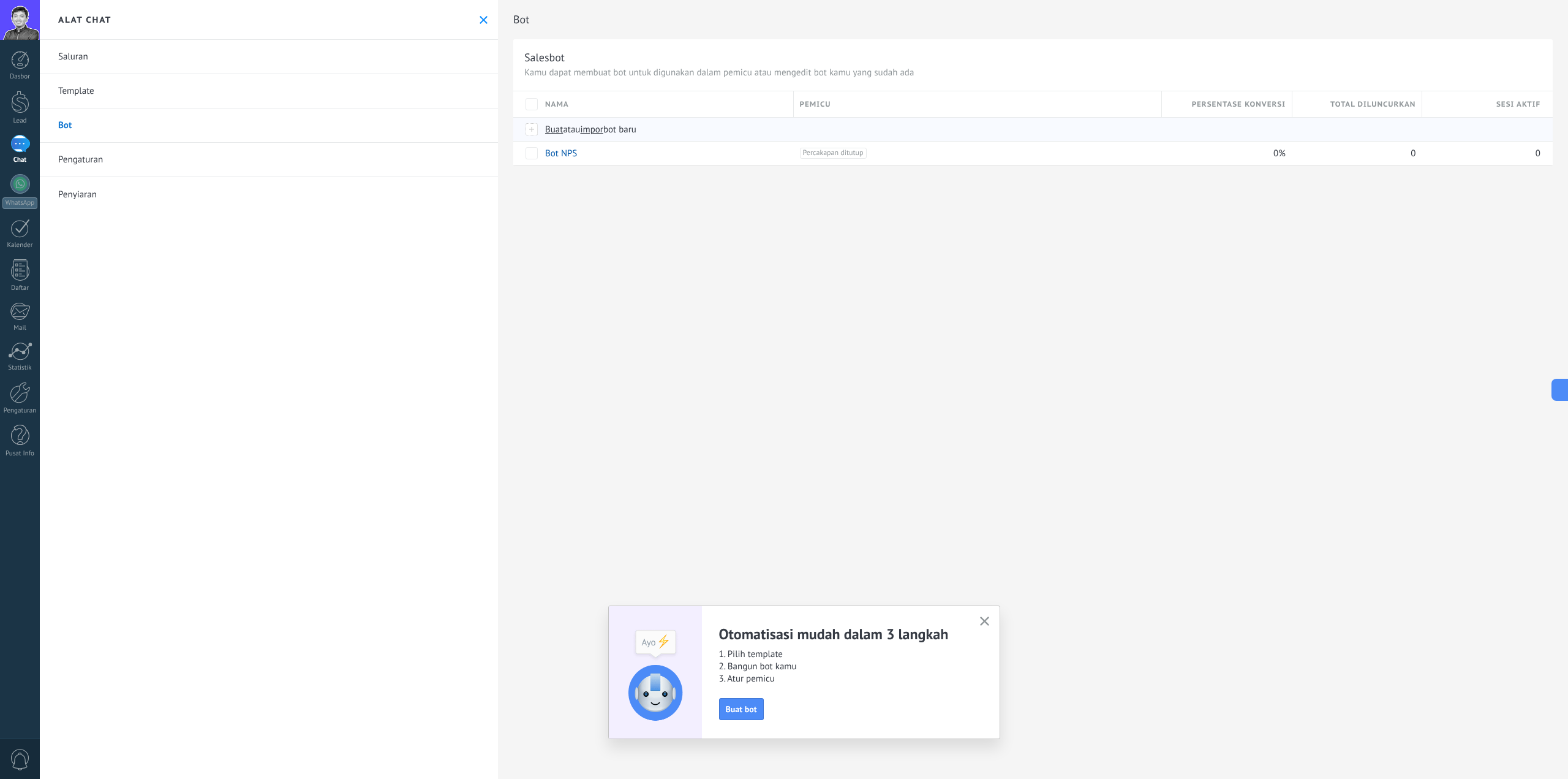
click at [559, 128] on span "Buat" at bounding box center [554, 129] width 18 height 12
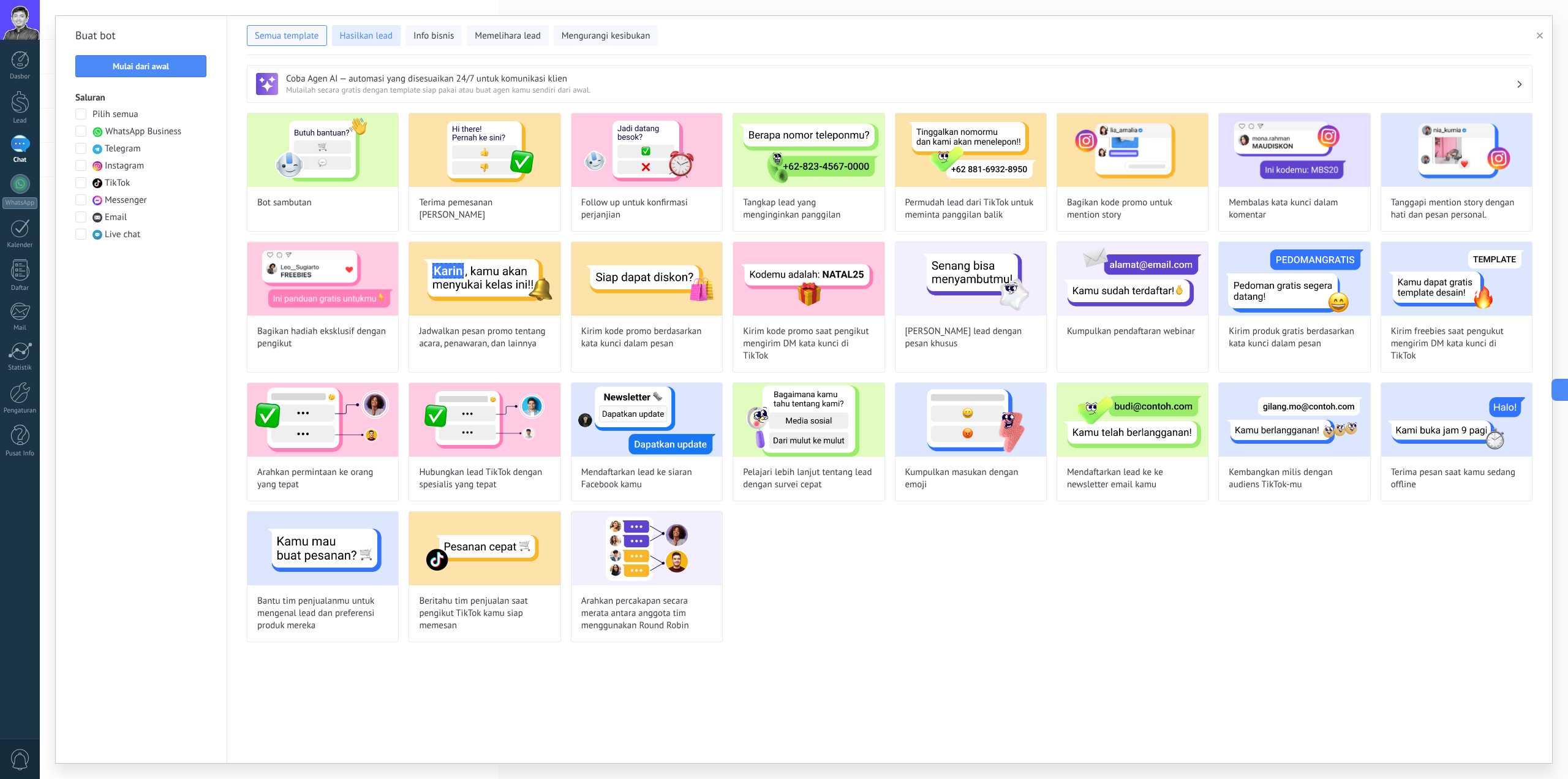
click at [391, 45] on button "Hasilkan lead" at bounding box center [366, 36] width 69 height 21
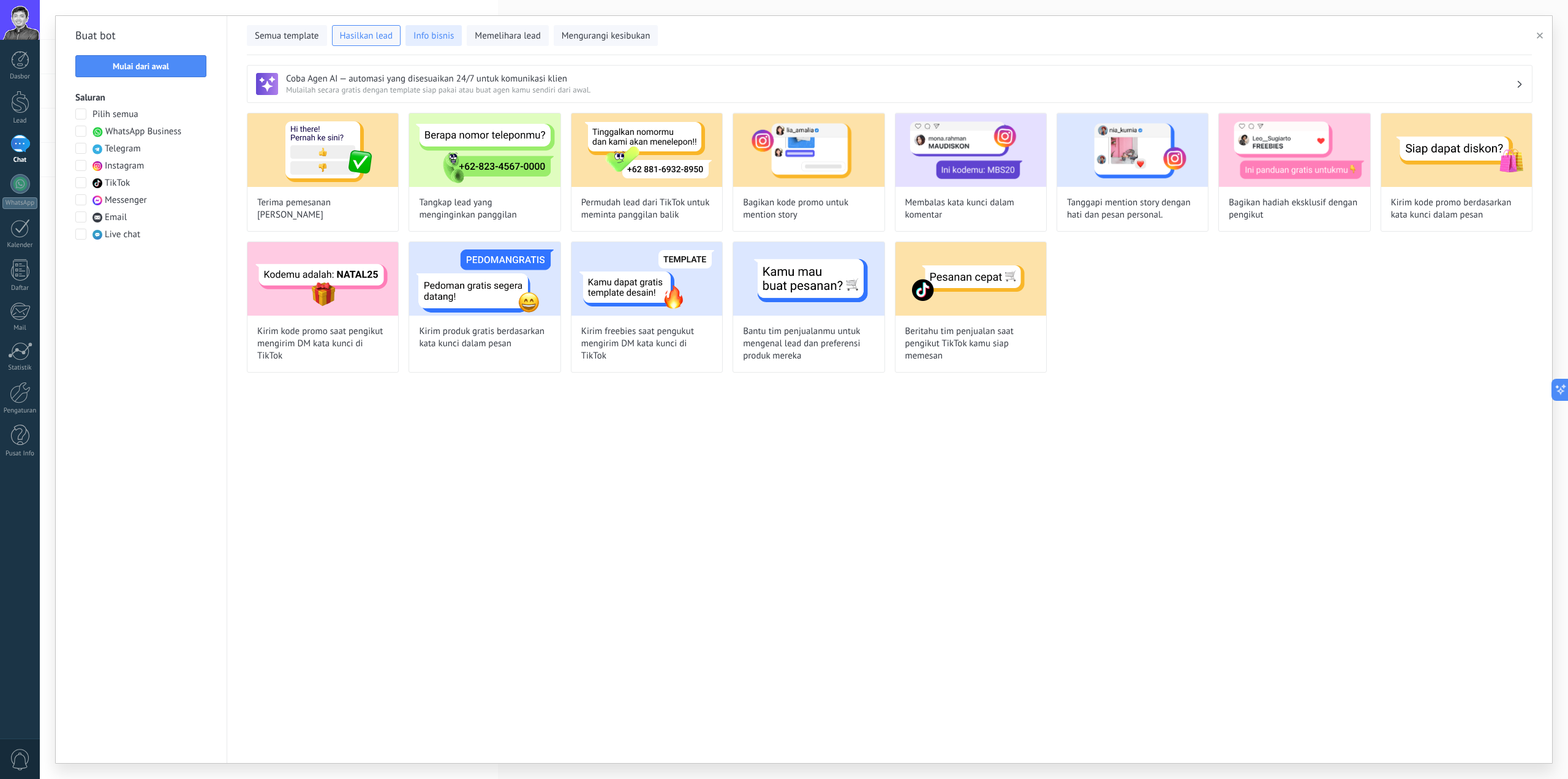
click at [443, 33] on span "Info bisnis" at bounding box center [434, 36] width 40 height 12
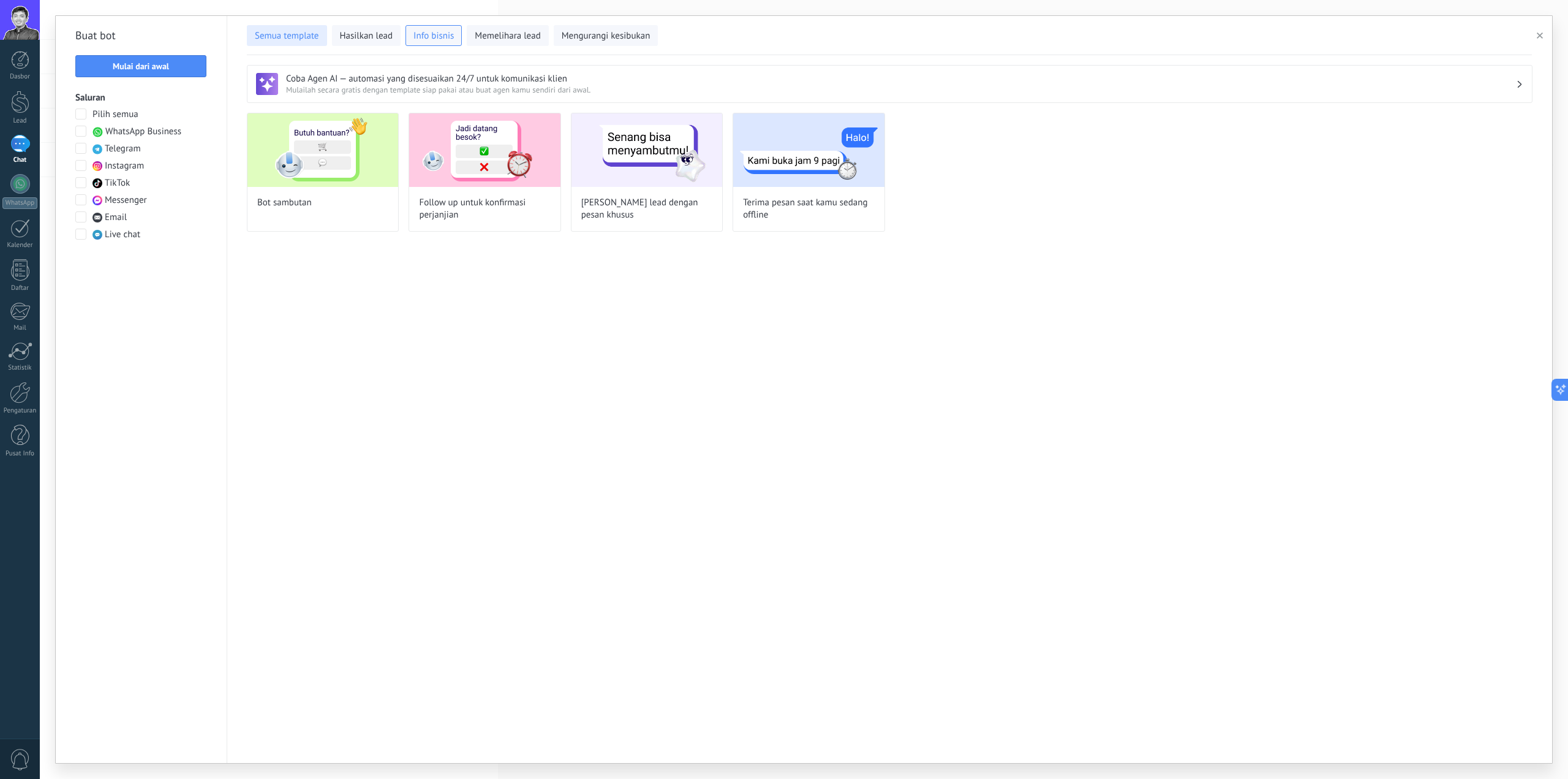
click at [307, 36] on span "Semua template" at bounding box center [287, 36] width 64 height 12
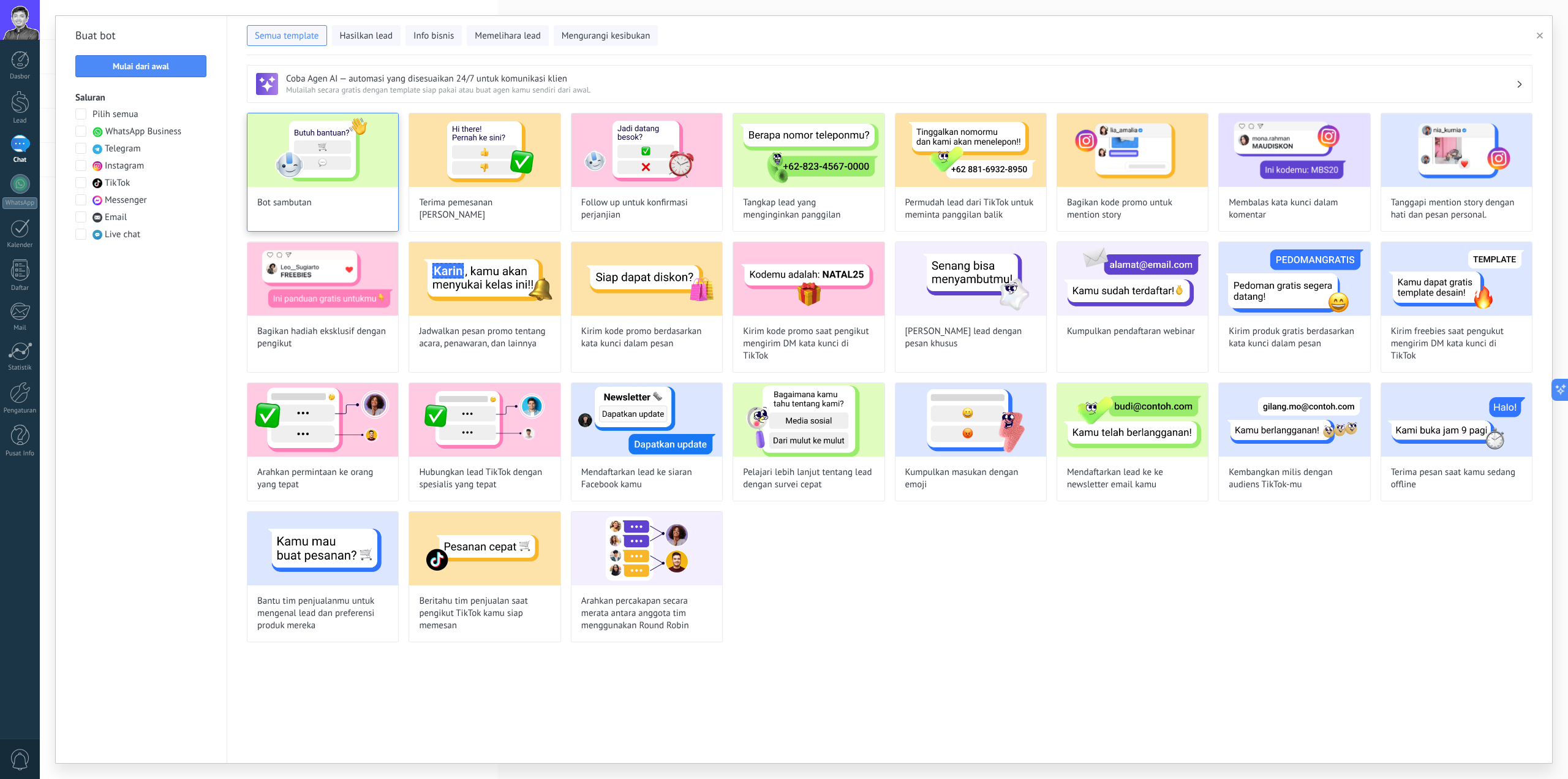
click at [324, 190] on div "Bot sambutan" at bounding box center [323, 172] width 152 height 119
type input "**********"
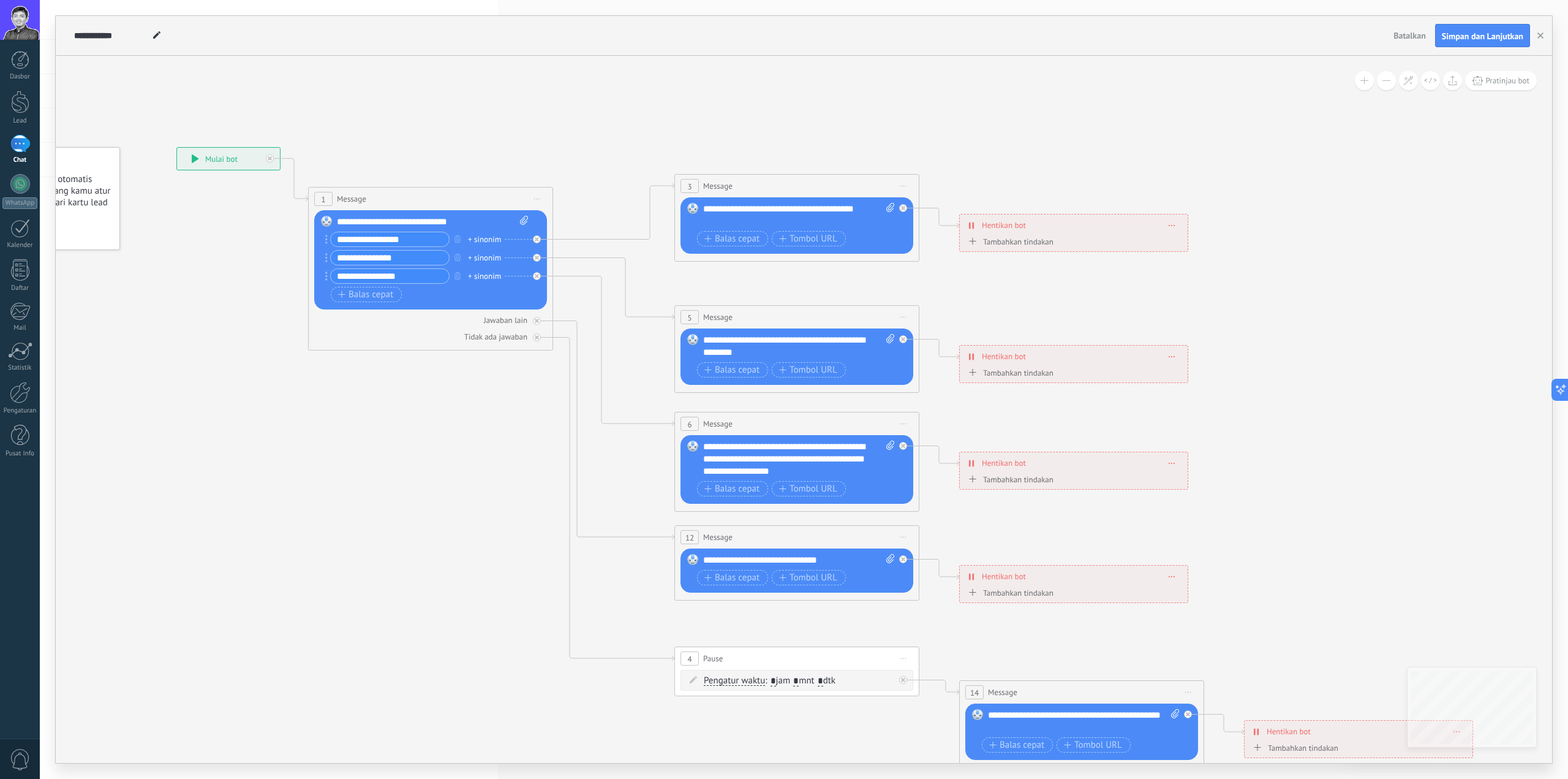
drag, startPoint x: 1190, startPoint y: 284, endPoint x: 990, endPoint y: 282, distance: 200.0
click at [991, 282] on icon at bounding box center [825, 457] width 1910 height 1234
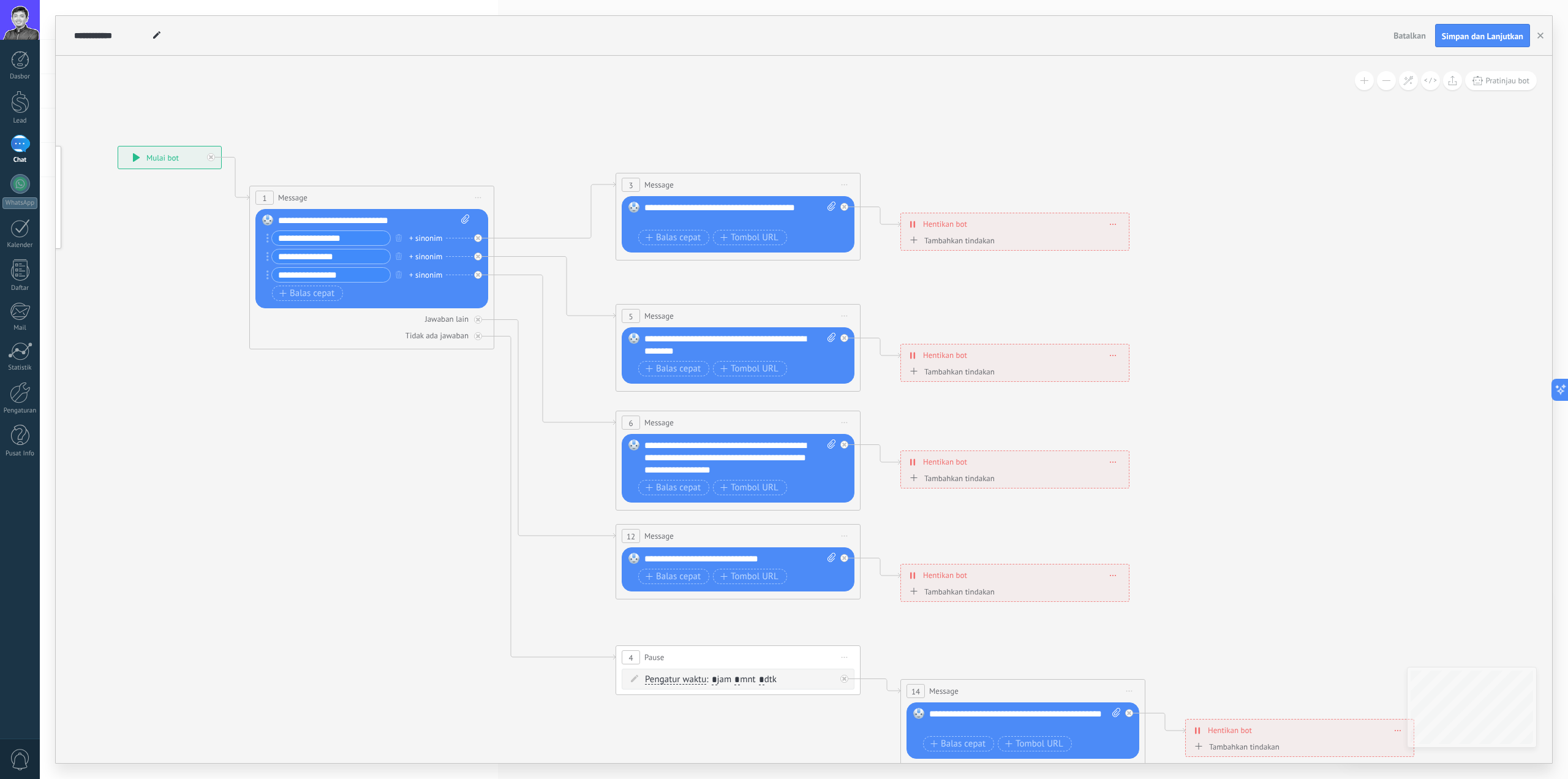
click at [936, 243] on div "Tambahkan tindakan" at bounding box center [951, 240] width 88 height 9
click at [936, 243] on button "Tandai percakapan ditutup" at bounding box center [977, 241] width 153 height 22
drag, startPoint x: 1031, startPoint y: 298, endPoint x: 1013, endPoint y: 290, distance: 19.7
click at [1030, 298] on icon at bounding box center [766, 456] width 1910 height 1234
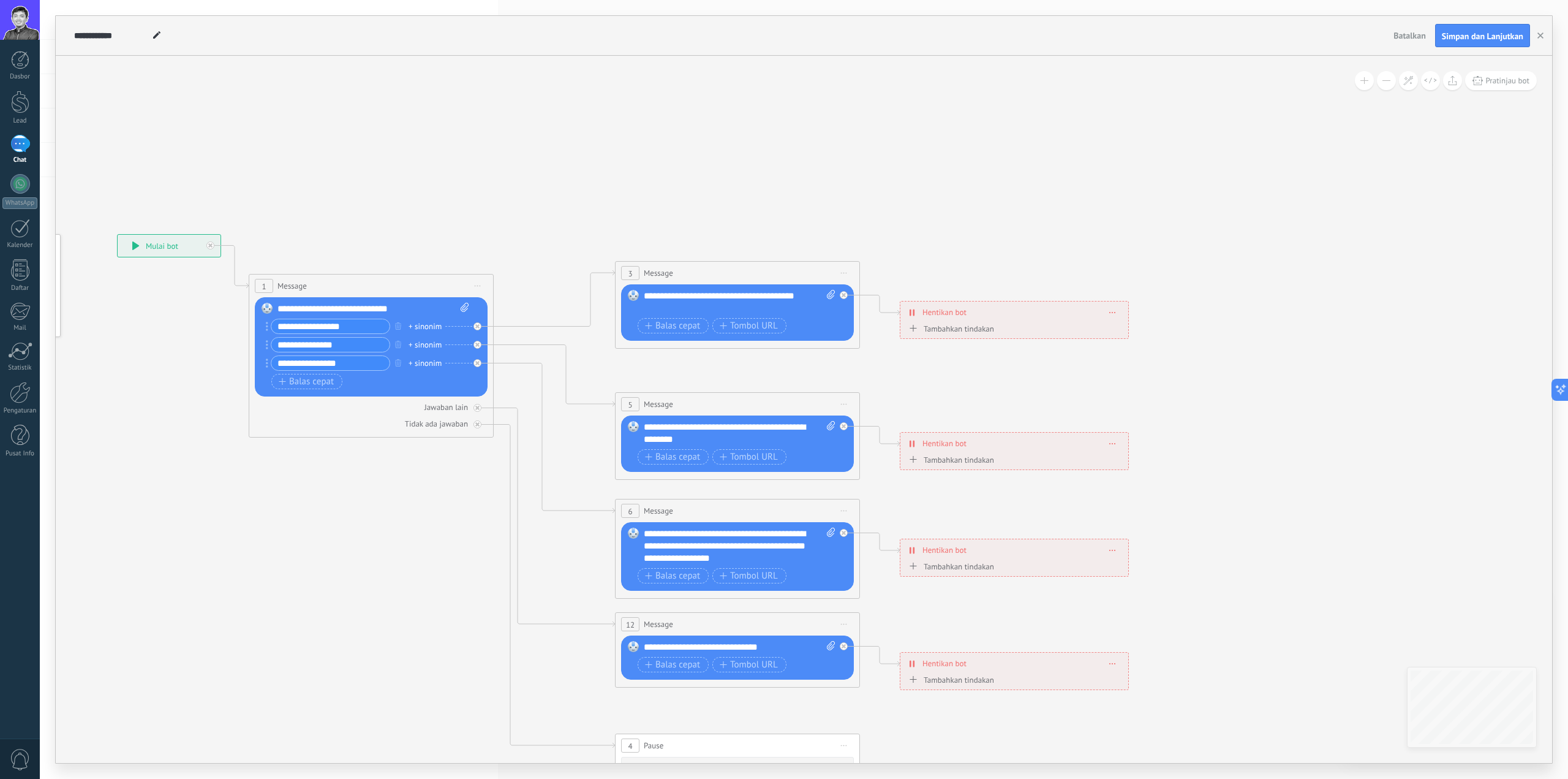
click at [1401, 37] on span "Batalkan" at bounding box center [1410, 36] width 33 height 11
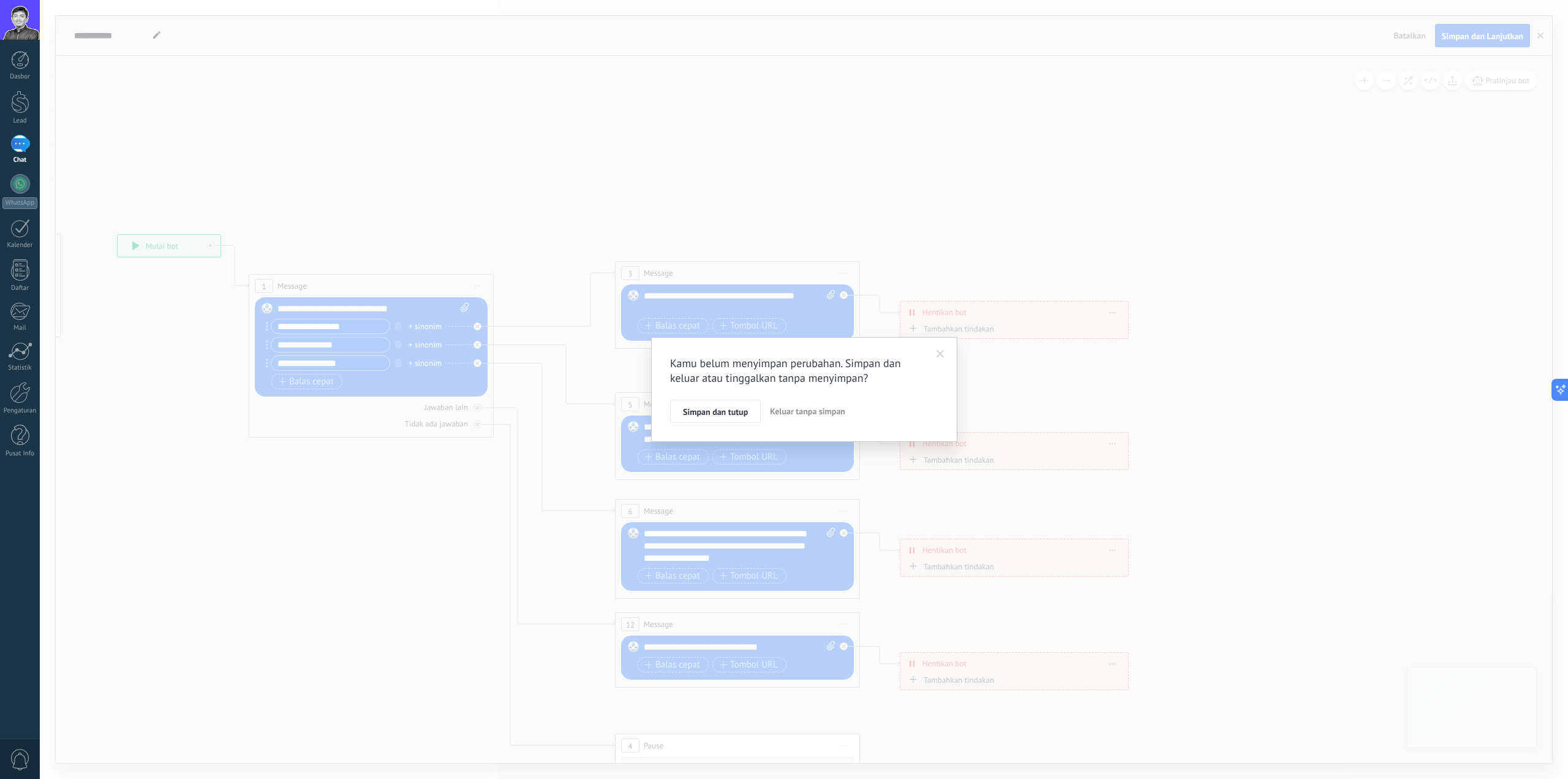
click at [778, 411] on span "Keluar tanpa simpan" at bounding box center [808, 411] width 75 height 11
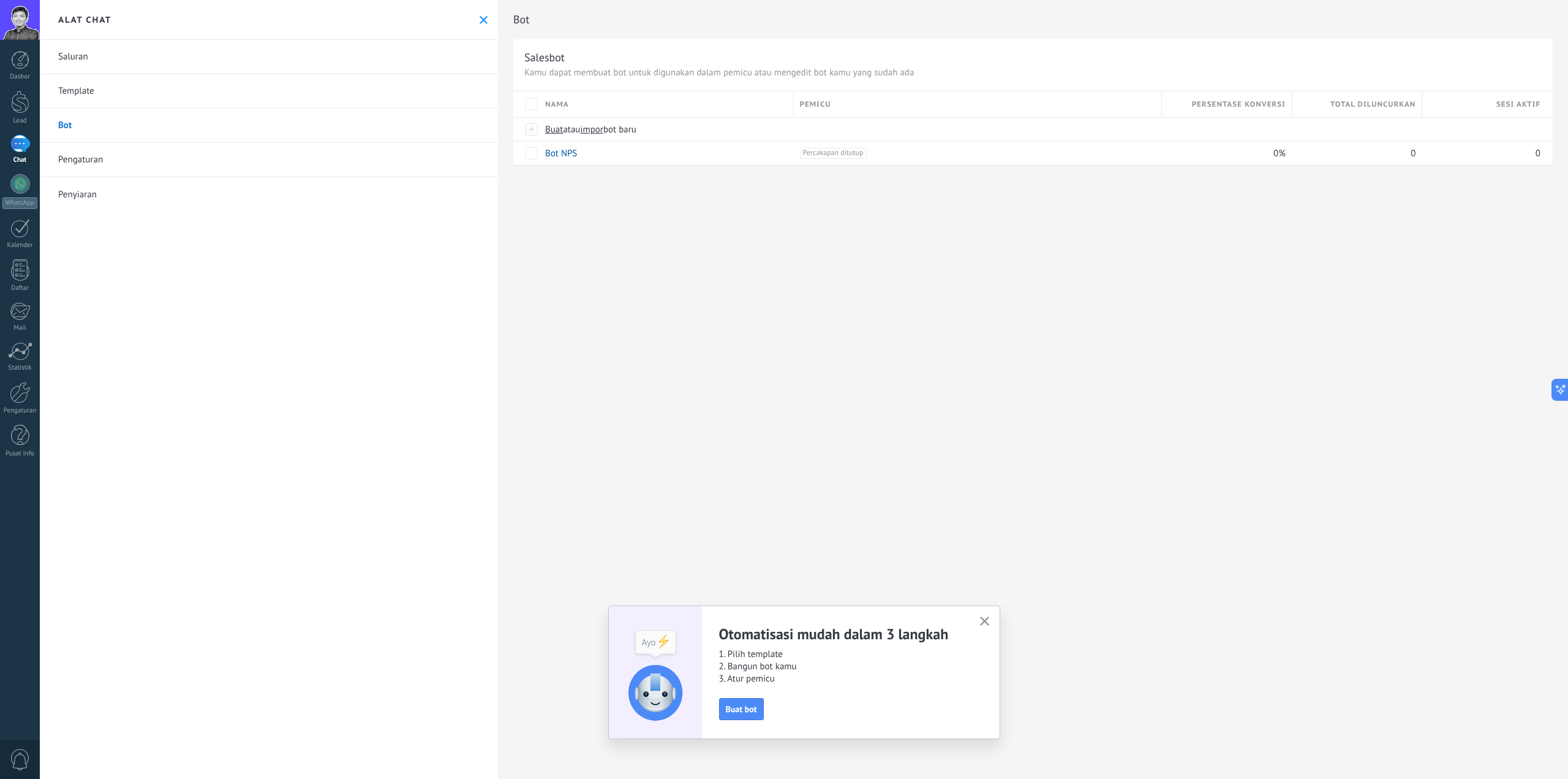
click at [71, 126] on link "Bot" at bounding box center [269, 126] width 458 height 34
click at [555, 132] on span "Buat" at bounding box center [554, 129] width 18 height 12
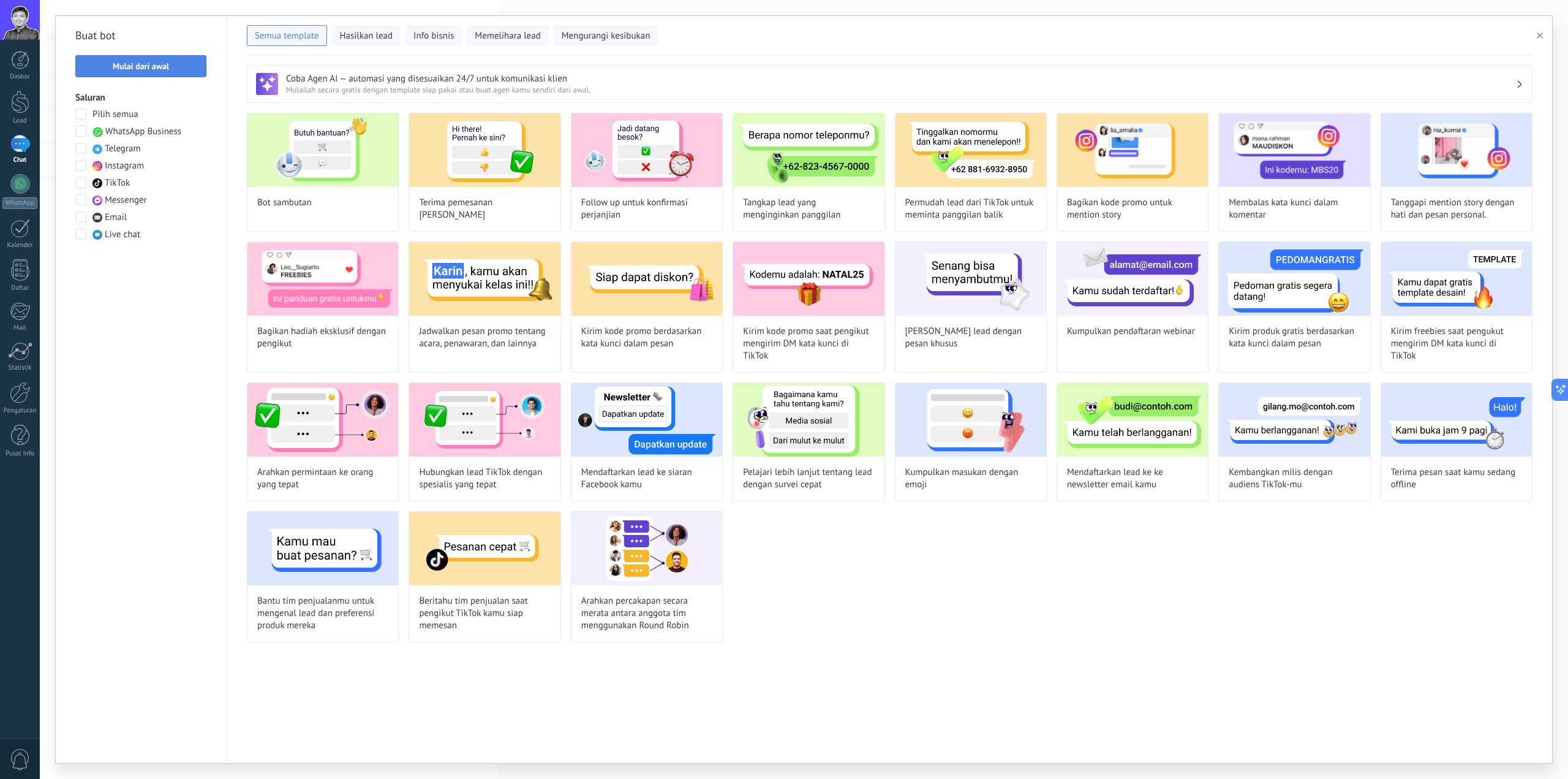
click at [164, 73] on button "Mulai dari awal" at bounding box center [141, 66] width 131 height 22
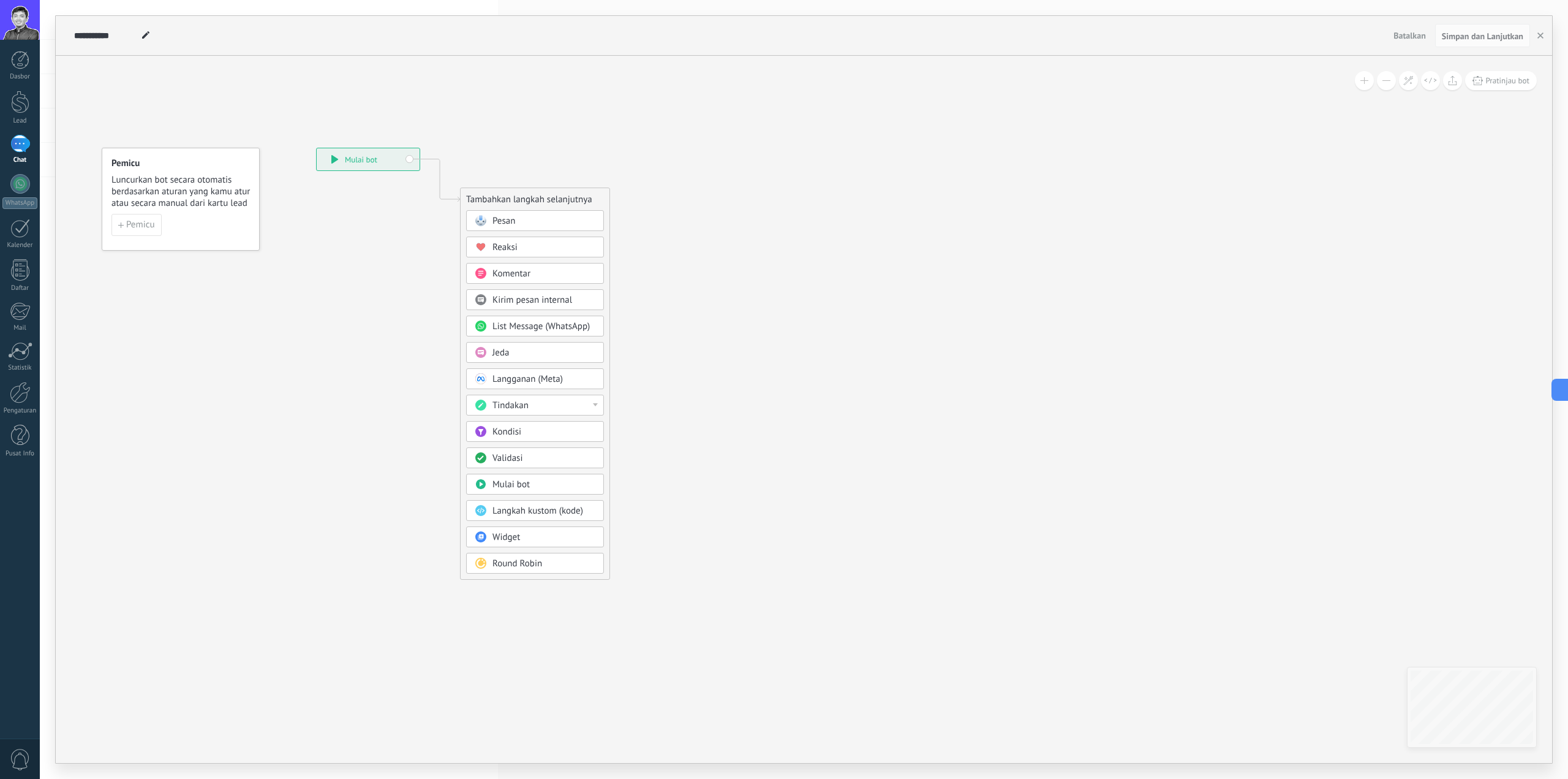
click at [586, 402] on div "Tindakan" at bounding box center [544, 405] width 103 height 12
click at [586, 402] on div "Atur kolom" at bounding box center [535, 405] width 137 height 21
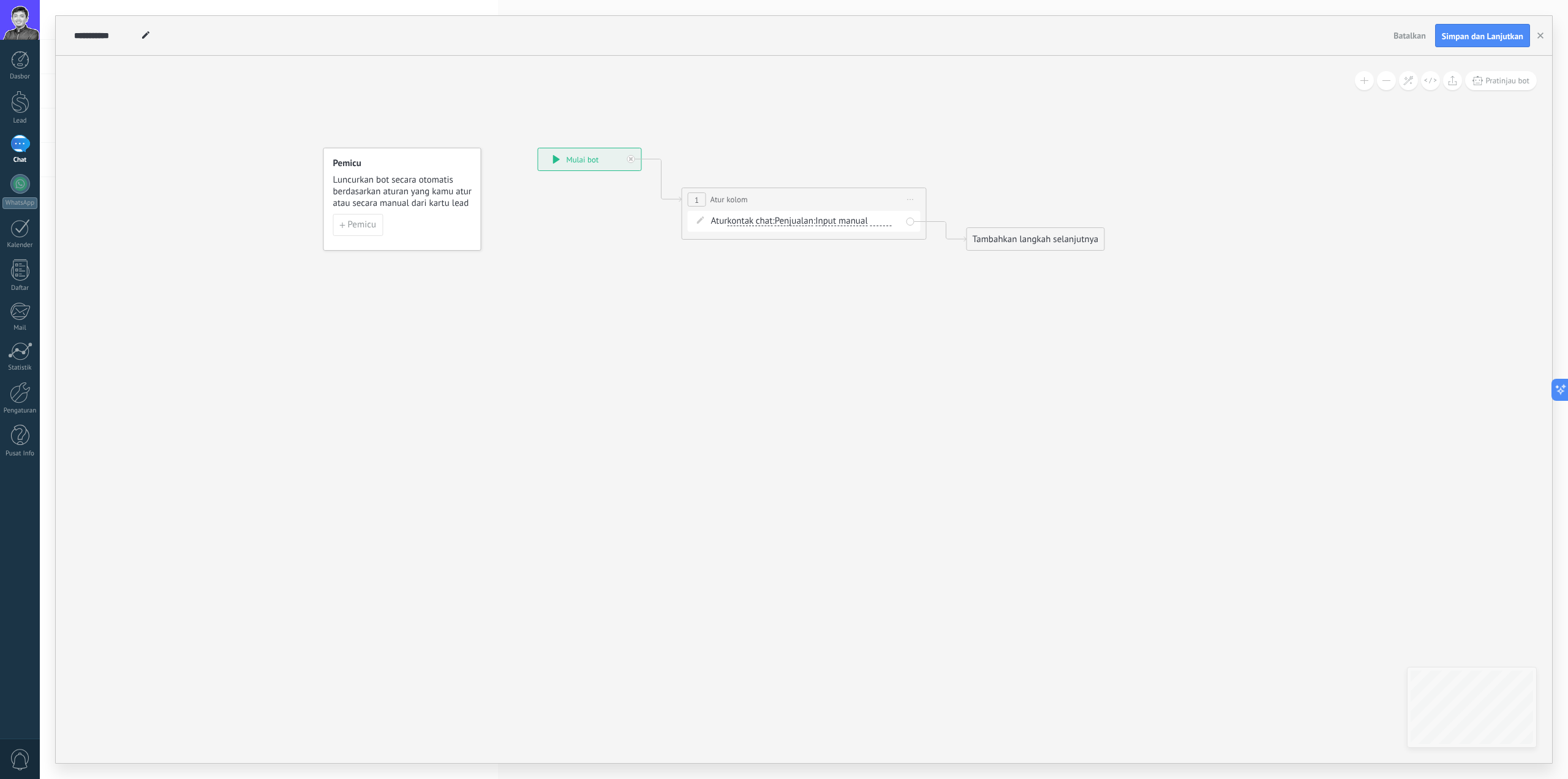
click at [916, 199] on span "Mulai pratinjau di sini Ganti nama Duplikat Hapus" at bounding box center [911, 199] width 20 height 18
drag, startPoint x: 925, startPoint y: 293, endPoint x: 923, endPoint y: 283, distance: 10.2
click at [924, 292] on icon at bounding box center [786, 199] width 1108 height 716
click at [924, 279] on icon at bounding box center [784, 198] width 1108 height 716
click at [909, 197] on span "Mulai pratinjau di sini Ganti nama Duplikat Hapus" at bounding box center [910, 199] width 20 height 18
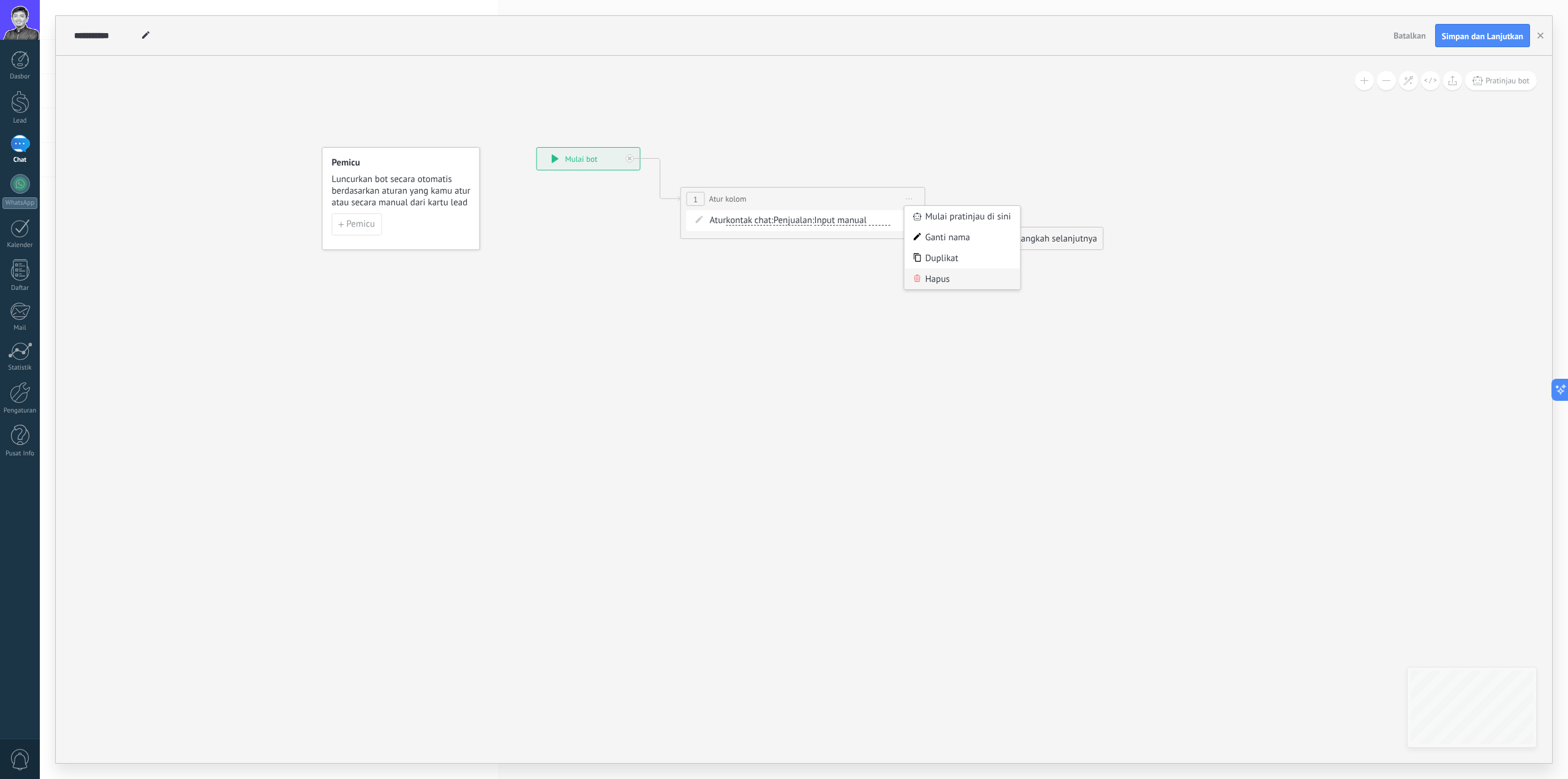
click at [927, 274] on div "Hapus" at bounding box center [963, 279] width 116 height 21
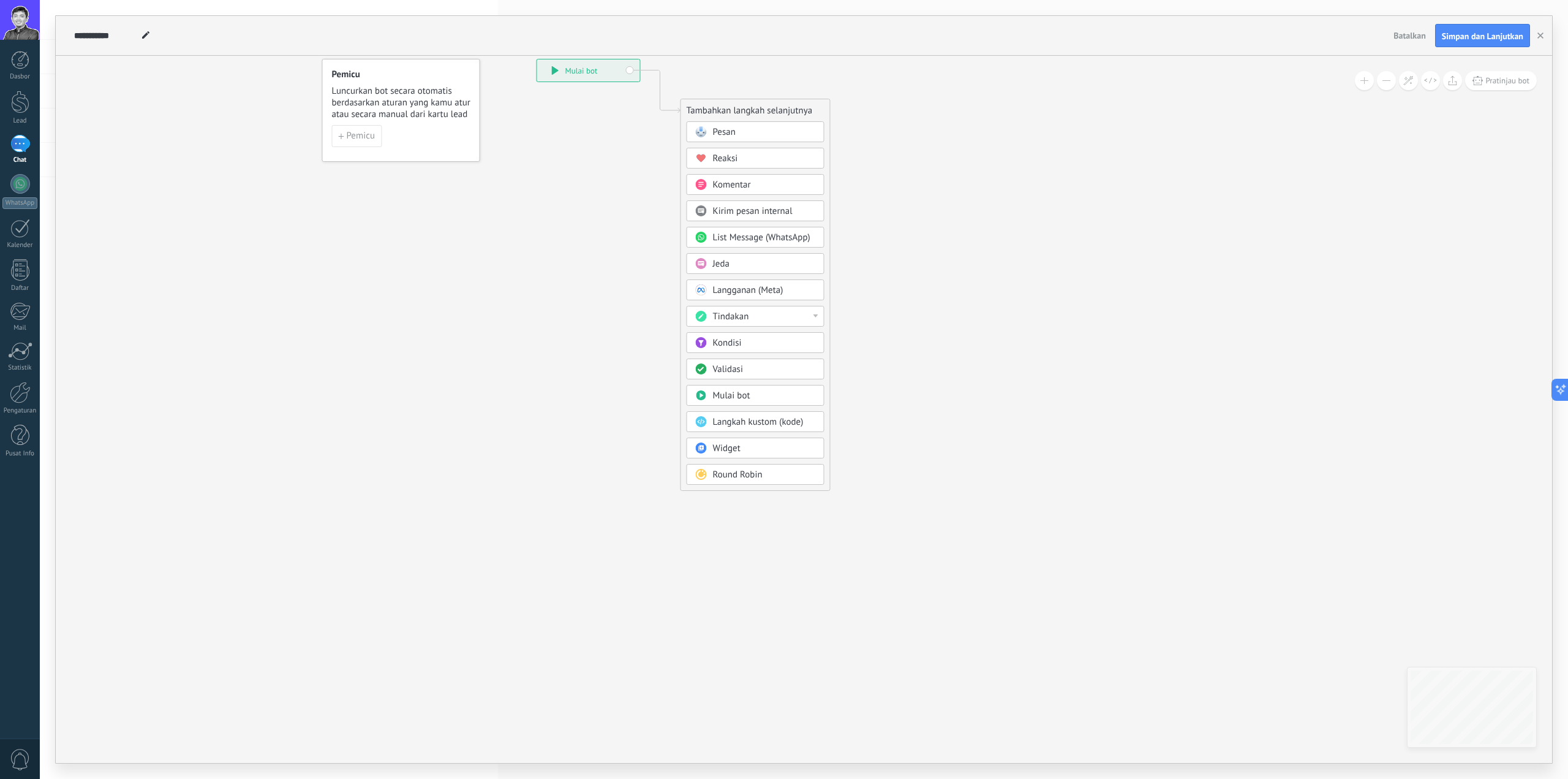
click at [796, 426] on span "Langkah kustom (kode)" at bounding box center [759, 421] width 91 height 12
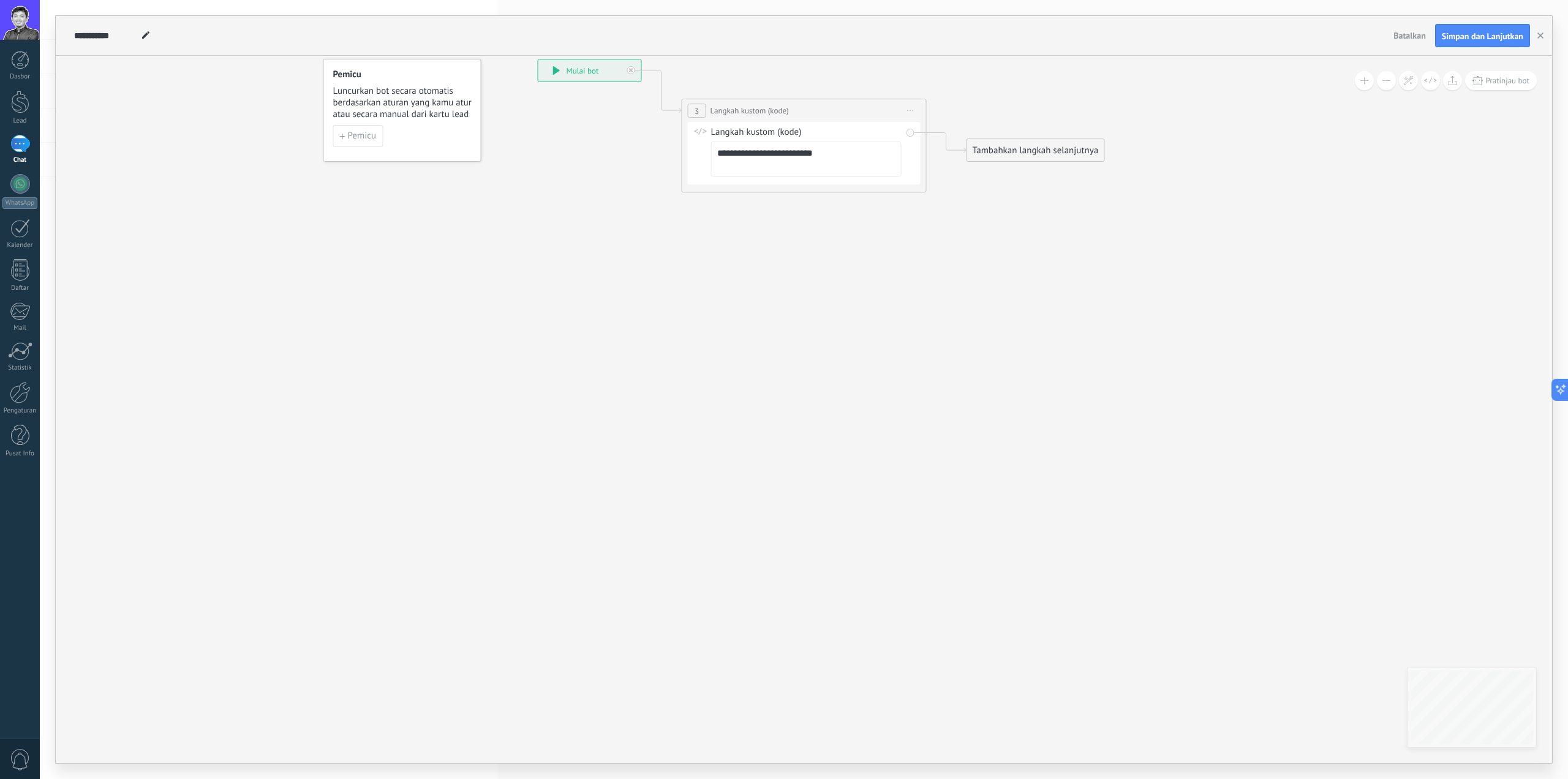
click at [844, 169] on textarea "**********" at bounding box center [806, 159] width 191 height 35
click at [798, 155] on textarea "**********" at bounding box center [806, 159] width 191 height 35
click at [909, 106] on span "Mulai pratinjau di sini Ganti nama Duplikat Hapus" at bounding box center [911, 110] width 20 height 18
click at [947, 187] on div "Hapus" at bounding box center [964, 191] width 116 height 21
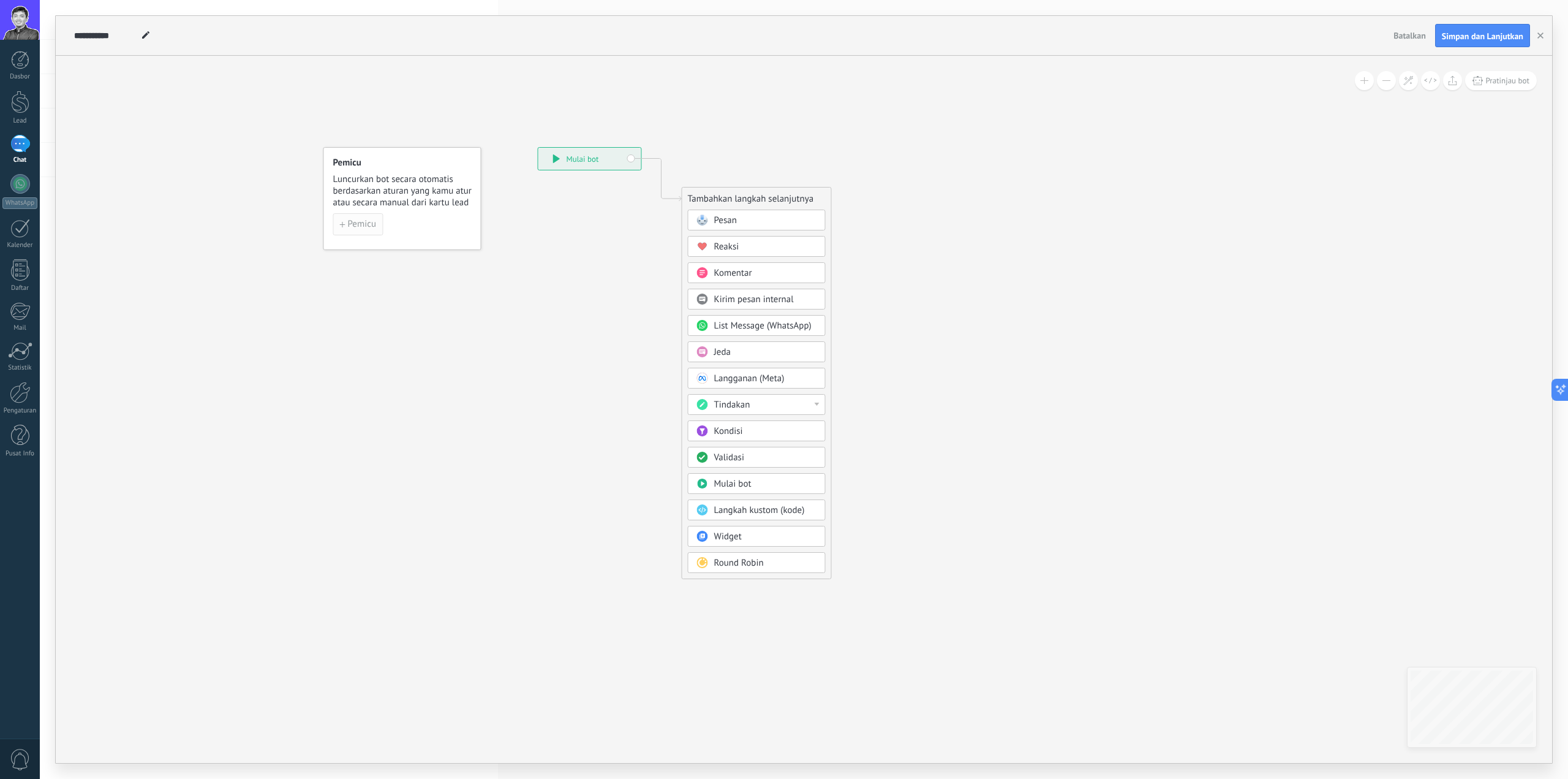
drag, startPoint x: 392, startPoint y: 209, endPoint x: 350, endPoint y: 220, distance: 43.4
click at [392, 209] on div "Pemicu Luncurkan bot secara otomatis berdasarkan aturan yang kamu atur atau sec…" at bounding box center [402, 199] width 158 height 103
click at [323, 224] on div "Pemicu Luncurkan bot secara otomatis berdasarkan aturan yang kamu atur atau sec…" at bounding box center [402, 199] width 158 height 103
click at [356, 222] on span "Pemicu" at bounding box center [362, 224] width 29 height 9
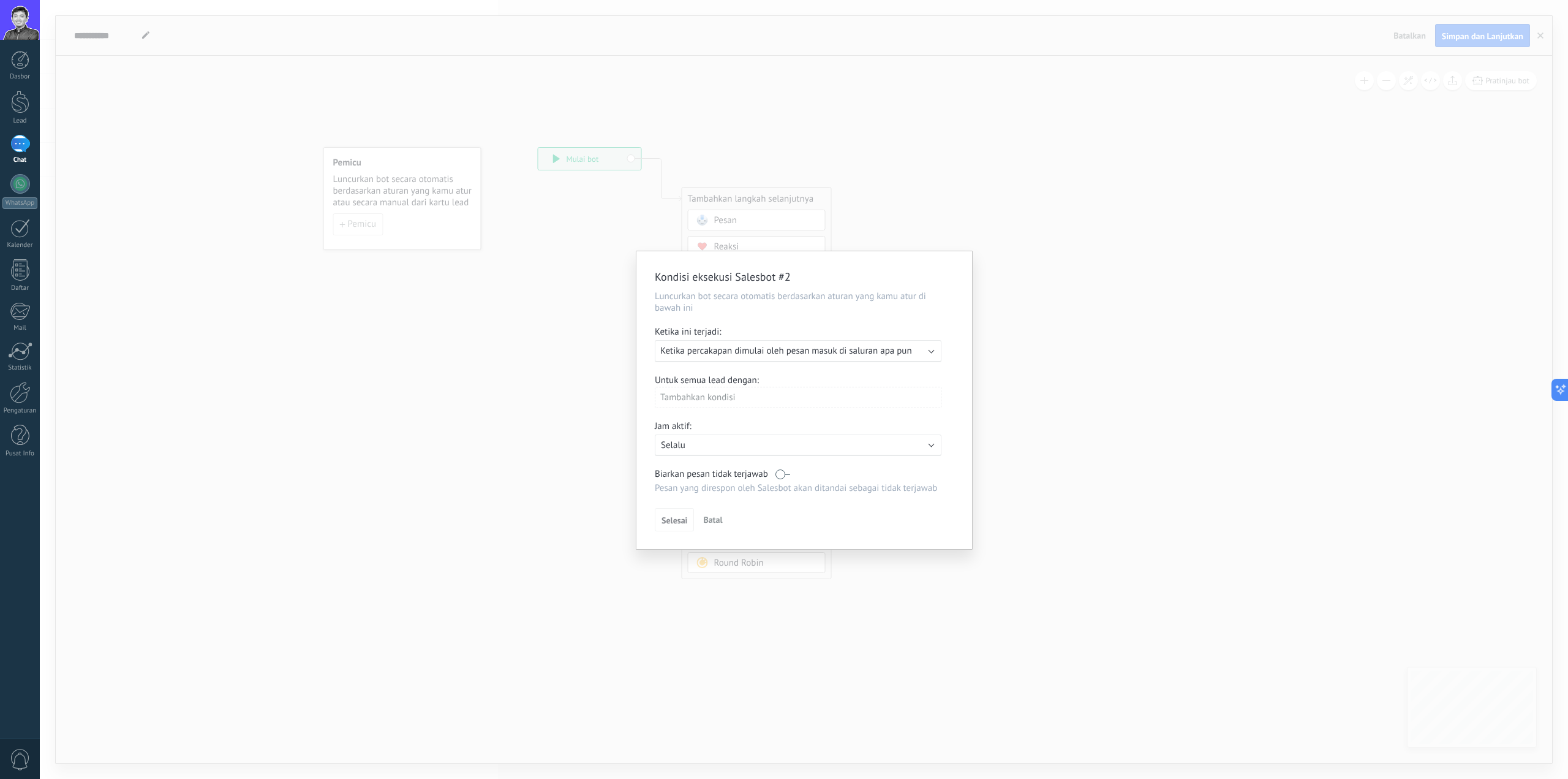
click at [917, 356] on div "Jalankan: Ketika percakapan dimulai oleh pesan masuk di saluran apa pun" at bounding box center [794, 350] width 266 height 12
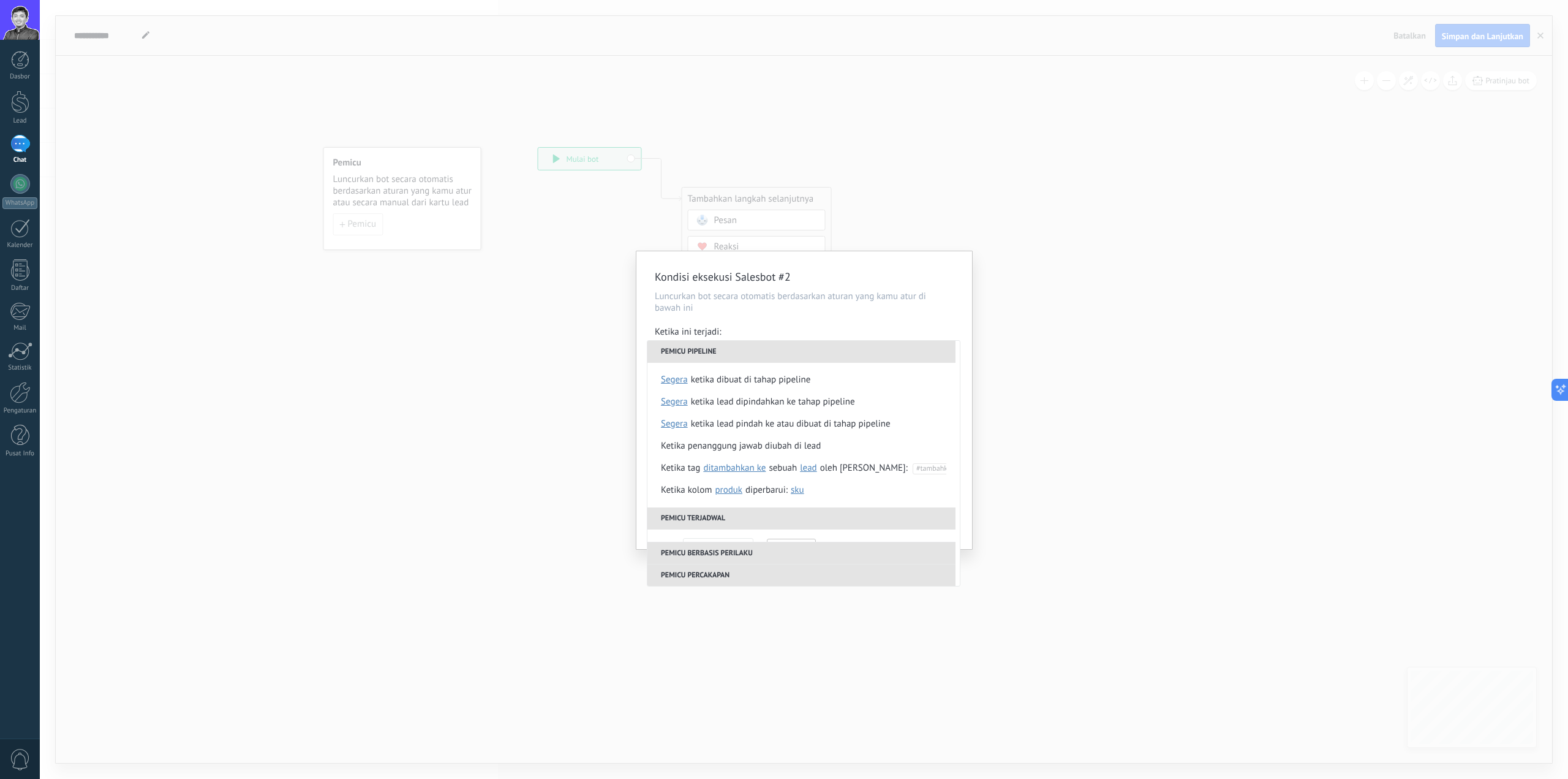
click at [882, 392] on li "Ketika lead dipindahkan ke tahap pipeline segera 5 menit 10 menit satu hari Pil…" at bounding box center [803, 402] width 312 height 22
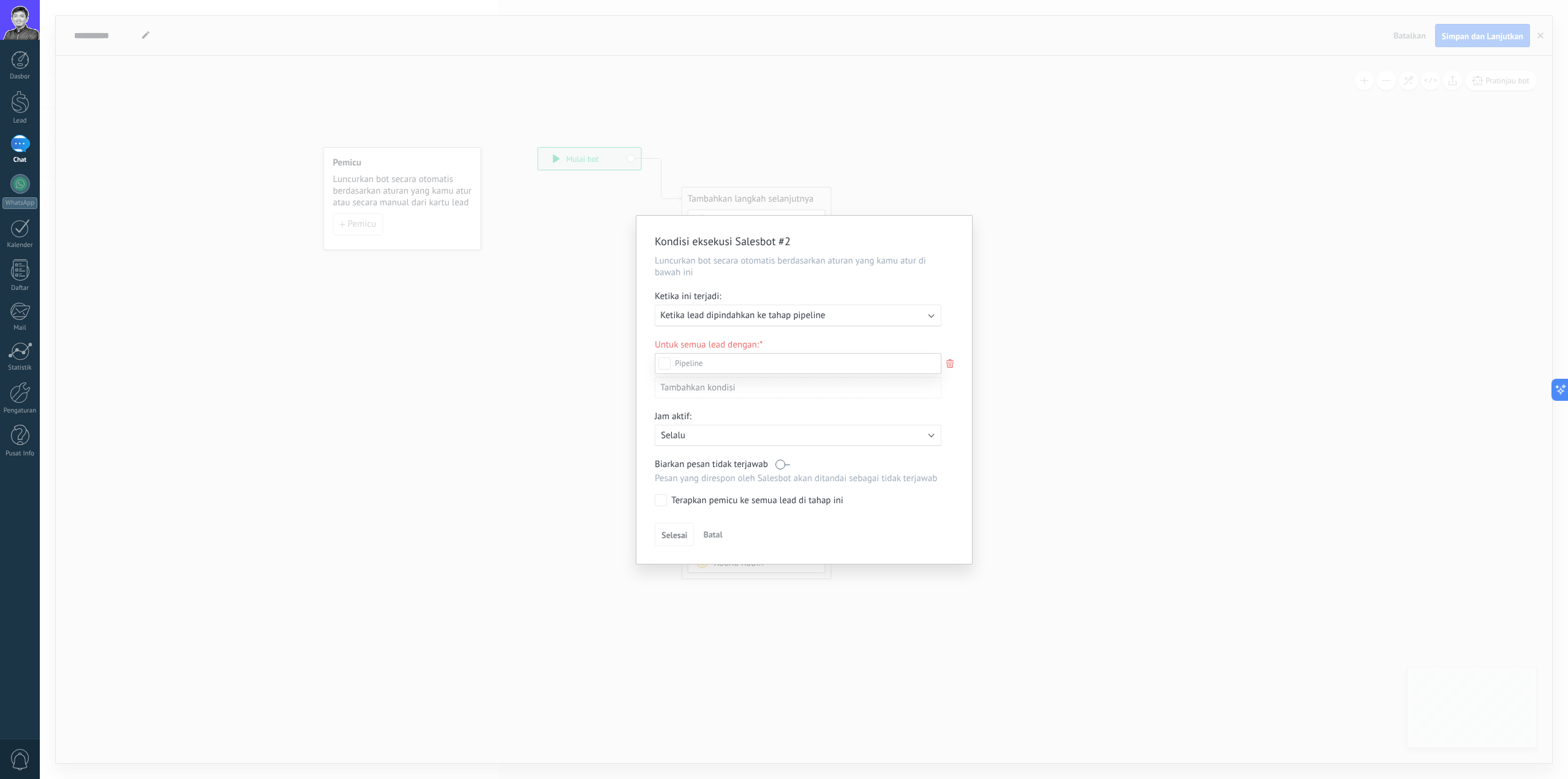
click at [1022, 252] on div at bounding box center [804, 390] width 1529 height 779
click at [969, 213] on div "Kondisi eksekusi Salesbot #2 Luncurkan bot secara otomatis berdasarkan aturan y…" at bounding box center [804, 390] width 1529 height 779
